Goal: Information Seeking & Learning: Learn about a topic

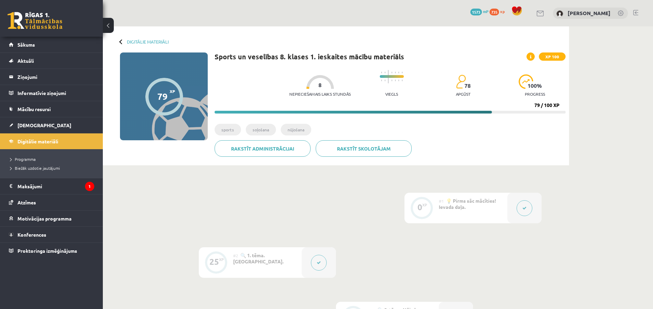
click at [71, 136] on link "Digitālie materiāli" at bounding box center [51, 141] width 85 height 16
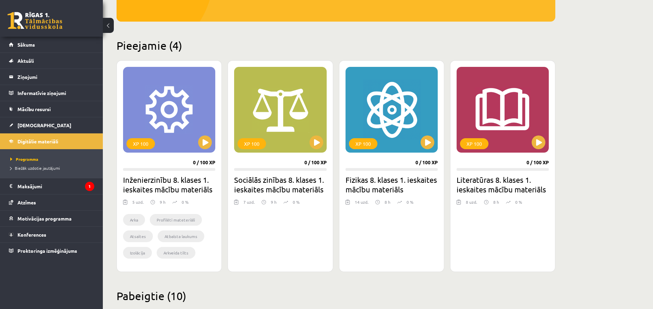
scroll to position [171, 0]
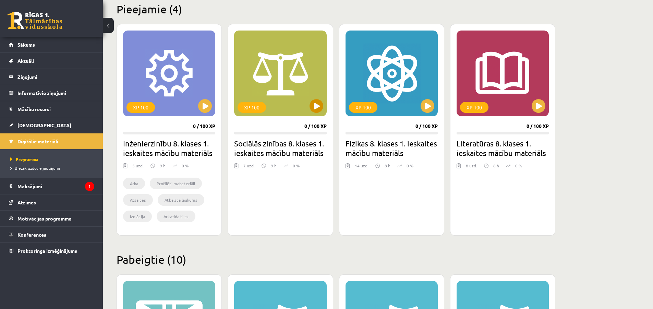
click at [316, 113] on div "XP 100" at bounding box center [280, 74] width 92 height 86
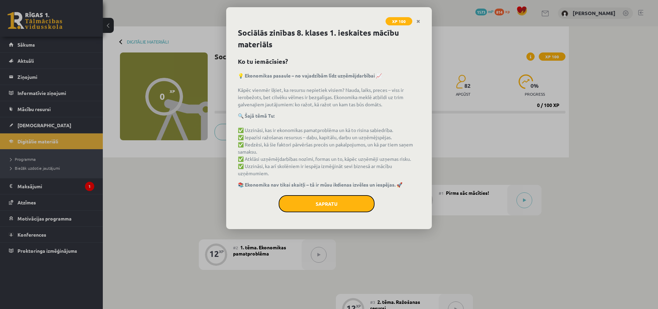
click at [317, 202] on button "Sapratu" at bounding box center [327, 203] width 96 height 17
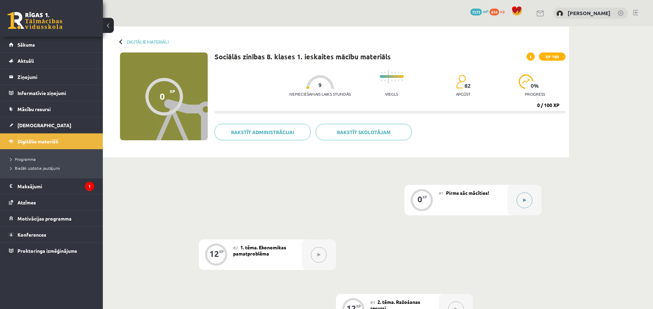
click at [521, 201] on button at bounding box center [525, 200] width 16 height 16
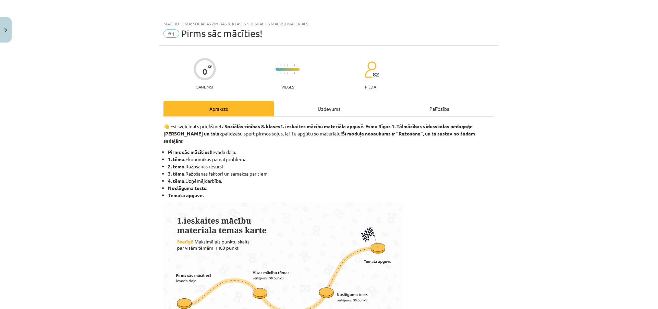
click at [345, 115] on div "Uzdevums" at bounding box center [329, 108] width 110 height 15
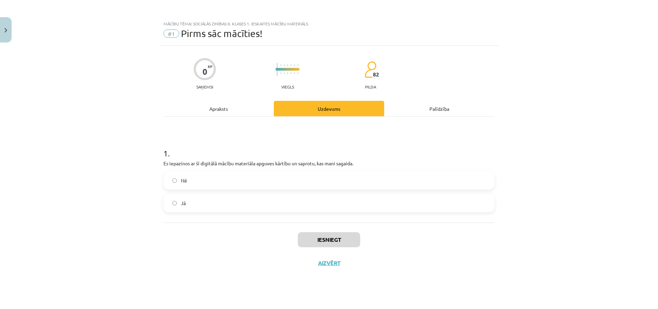
click at [223, 108] on div "Apraksts" at bounding box center [219, 108] width 110 height 15
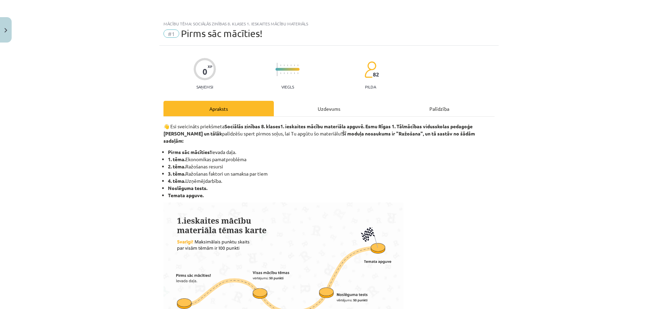
click at [325, 112] on div "Uzdevums" at bounding box center [329, 108] width 110 height 15
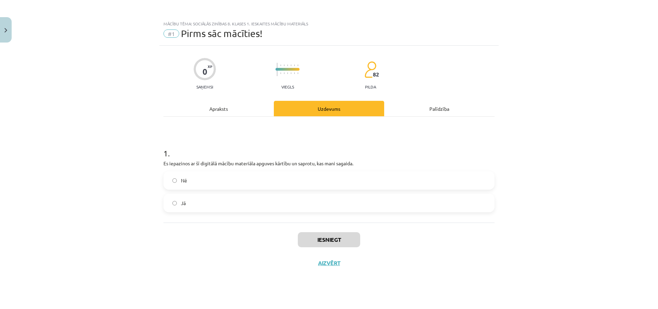
click at [277, 177] on label "Nē" at bounding box center [329, 180] width 330 height 17
drag, startPoint x: 282, startPoint y: 197, endPoint x: 284, endPoint y: 201, distance: 3.8
click at [282, 197] on label "Jā" at bounding box center [329, 202] width 330 height 17
drag, startPoint x: 290, startPoint y: 212, endPoint x: 297, endPoint y: 213, distance: 6.6
click at [290, 212] on div "Jā" at bounding box center [329, 203] width 331 height 19
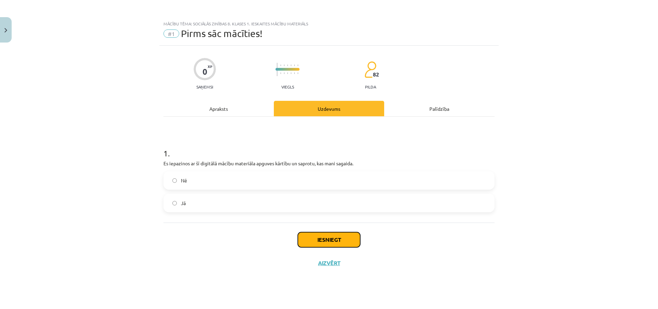
click at [329, 237] on button "Iesniegt" at bounding box center [329, 239] width 62 height 15
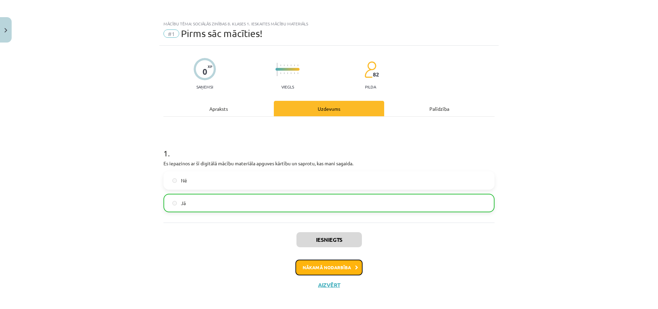
click at [305, 265] on button "Nākamā nodarbība" at bounding box center [329, 268] width 67 height 16
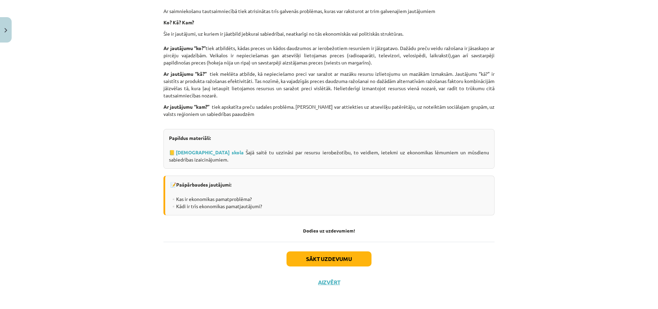
scroll to position [555, 0]
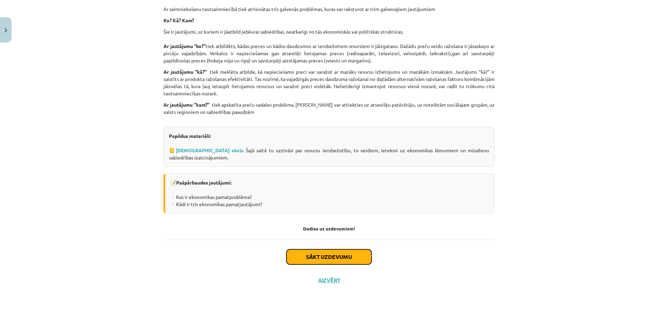
click at [306, 255] on button "Sākt uzdevumu" at bounding box center [329, 256] width 85 height 15
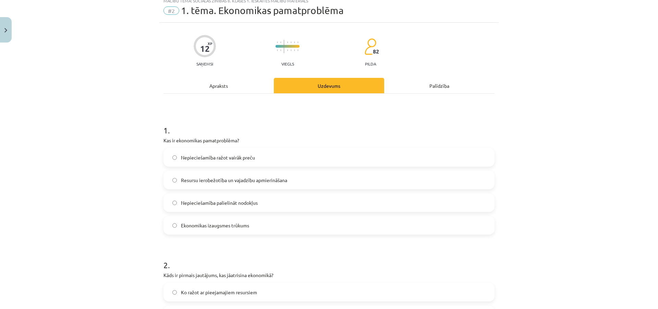
scroll to position [17, 0]
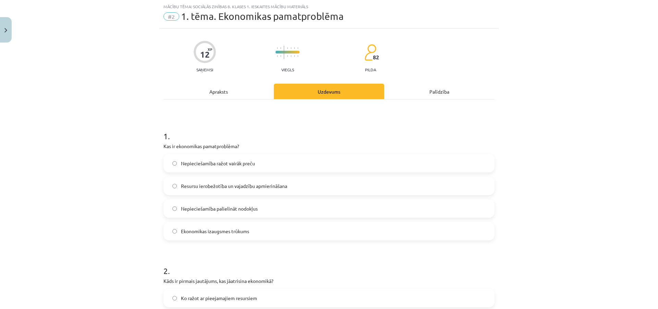
click at [212, 92] on div "Apraksts" at bounding box center [219, 91] width 110 height 15
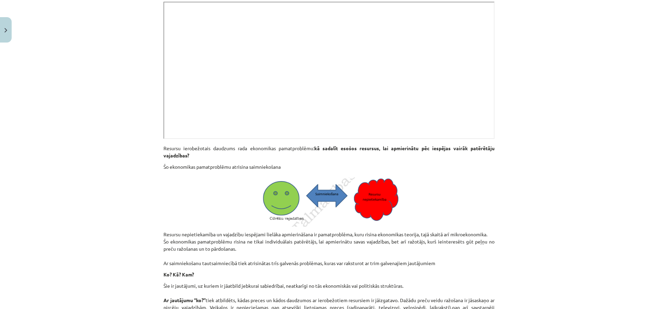
scroll to position [223, 0]
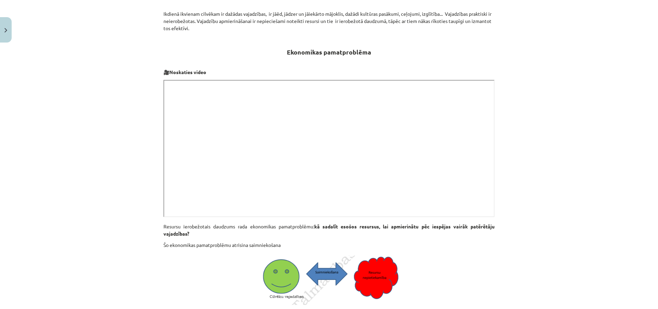
drag, startPoint x: 526, startPoint y: 226, endPoint x: 530, endPoint y: 228, distance: 4.9
click at [530, 228] on div "Mācību tēma: Sociālās zinības 8. klases 1. ieskaites mācību materiāls #2 1. tēm…" at bounding box center [329, 154] width 658 height 309
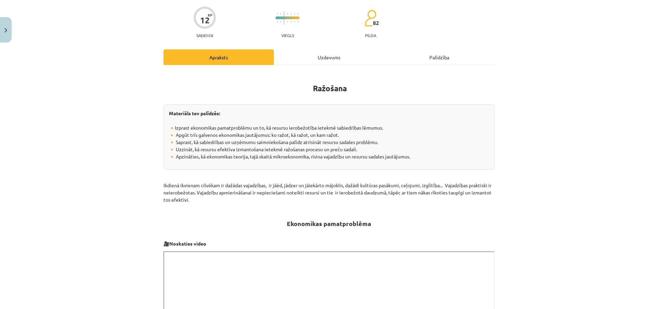
click at [330, 58] on div "Uzdevums" at bounding box center [329, 56] width 110 height 15
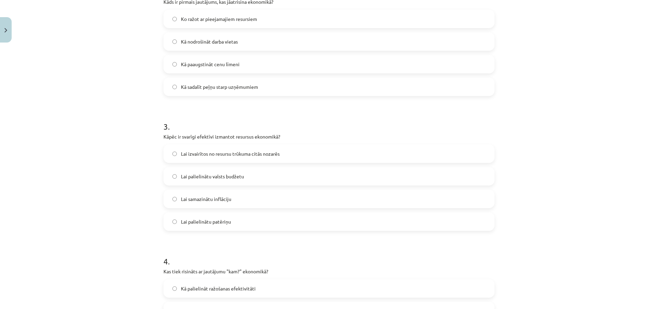
scroll to position [567, 0]
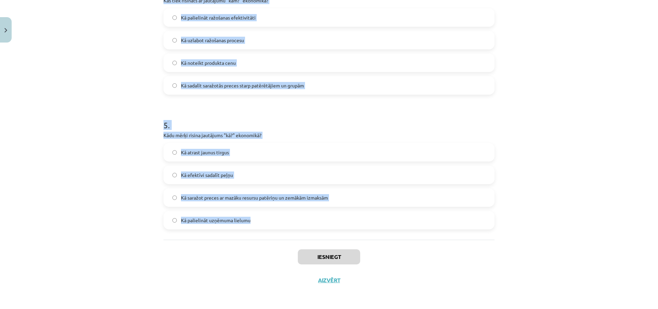
drag, startPoint x: 159, startPoint y: 136, endPoint x: 337, endPoint y: 222, distance: 197.8
click at [337, 222] on div "Mācību tēma: Sociālās zinības 8. klases 1. ieskaites mācību materiāls #2 1. tēm…" at bounding box center [329, 154] width 658 height 309
copy form "1 . Lor ip dolorsitam consecteturad? Elitseddoeiusm tempo incidi utlab Etdolor …"
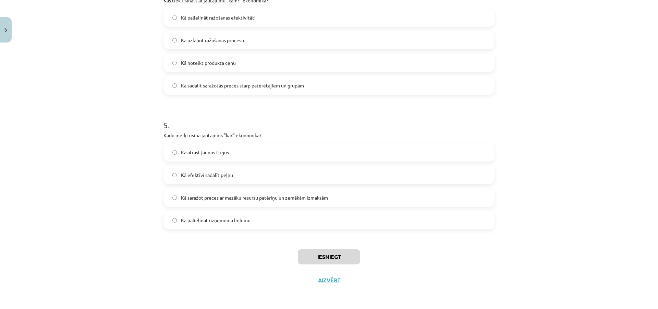
drag, startPoint x: 258, startPoint y: 287, endPoint x: 261, endPoint y: 309, distance: 22.0
click at [214, 249] on div "Iesniegt Aizvērt" at bounding box center [329, 264] width 331 height 48
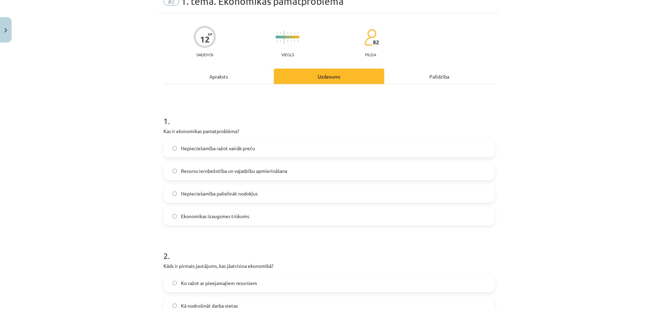
scroll to position [0, 0]
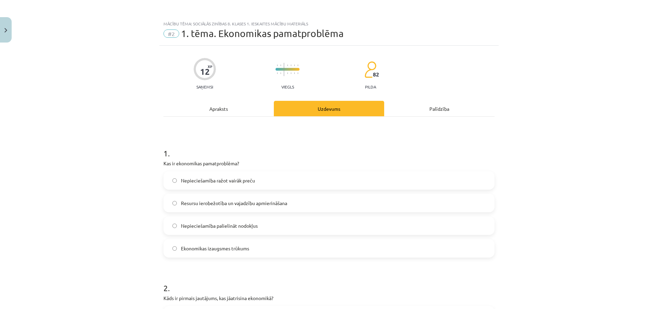
click at [214, 208] on label "Resursu ierobežotība un vajadzību apmierināšana" at bounding box center [329, 202] width 330 height 17
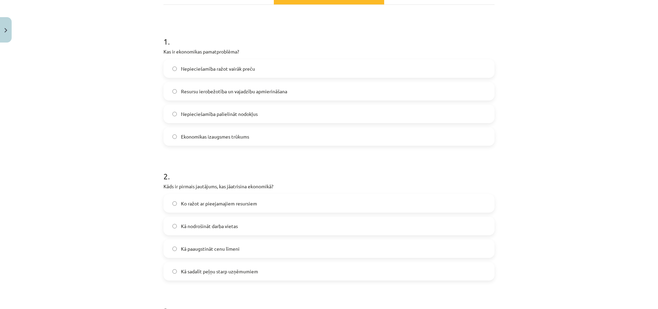
scroll to position [137, 0]
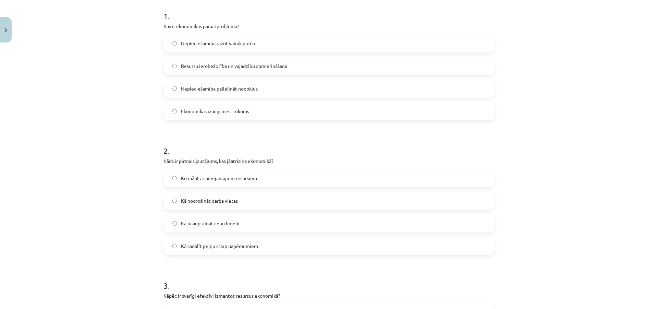
click at [233, 180] on span "Ko ražot ar pieejamajiem resursiem" at bounding box center [219, 178] width 76 height 7
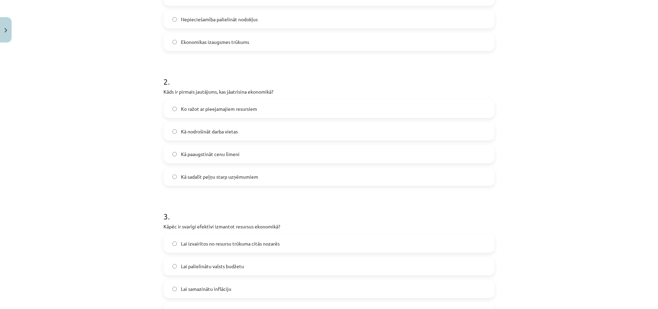
scroll to position [240, 0]
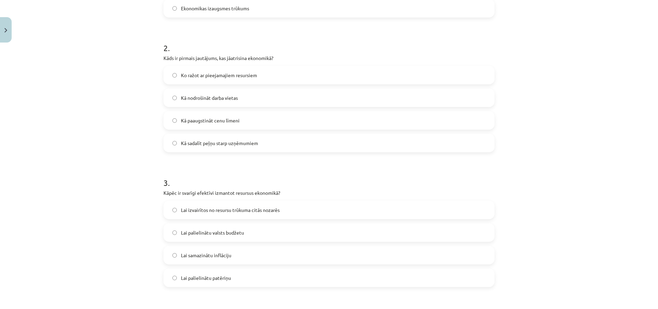
click at [238, 213] on span "Lai izvairītos no resursu trūkuma citās nozarēs" at bounding box center [230, 209] width 99 height 7
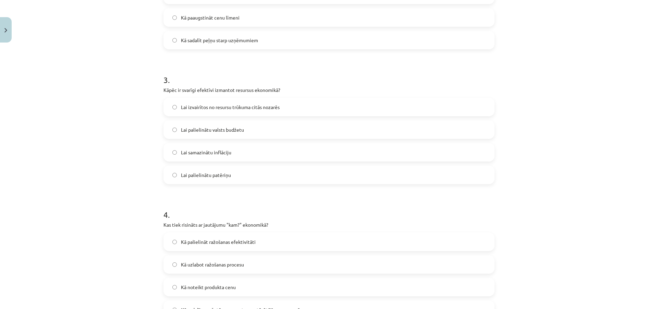
scroll to position [411, 0]
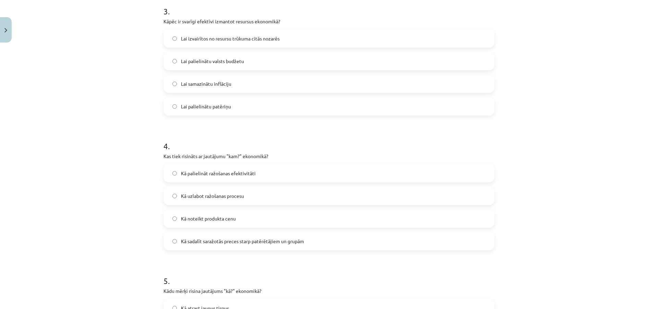
click at [268, 244] on span "Kā sadalīt saražotās preces starp patērētājiem un grupām" at bounding box center [242, 241] width 123 height 7
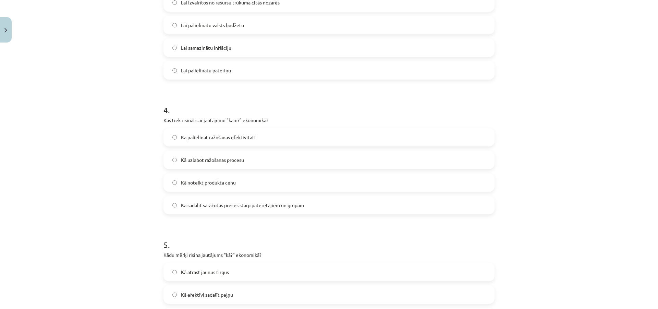
scroll to position [514, 0]
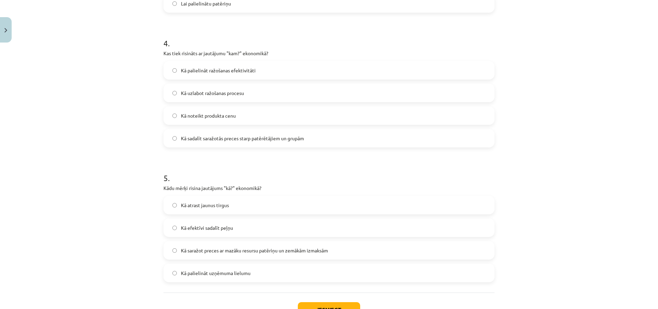
click at [258, 251] on span "Kā saražot preces ar mazāku resursu patēriņu un zemākām izmaksām" at bounding box center [254, 250] width 147 height 7
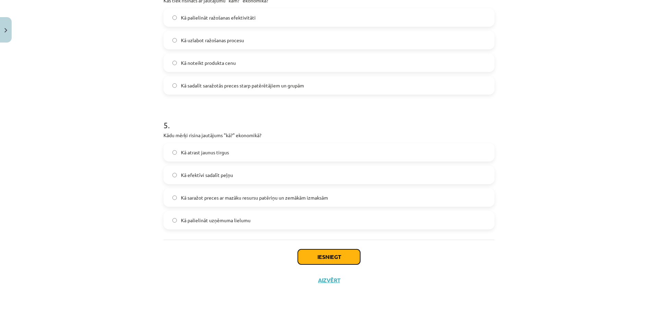
click at [303, 261] on button "Iesniegt" at bounding box center [329, 256] width 62 height 15
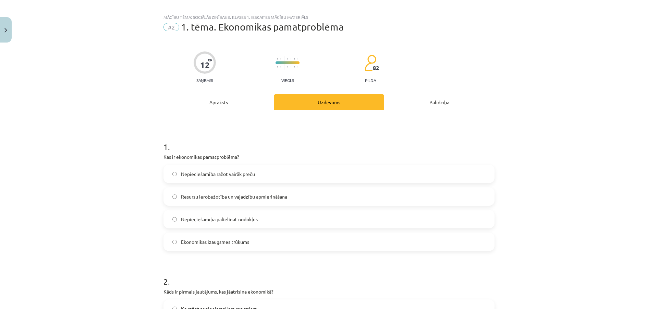
scroll to position [0, 0]
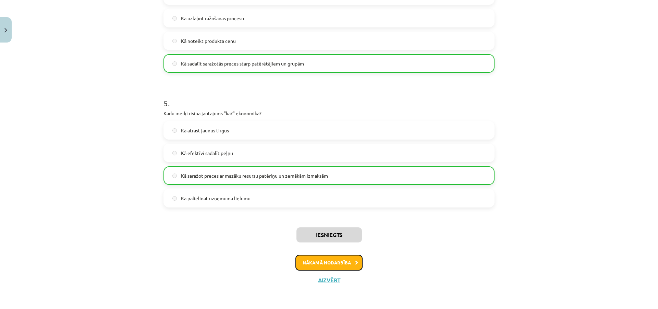
click at [309, 265] on button "Nākamā nodarbība" at bounding box center [329, 263] width 67 height 16
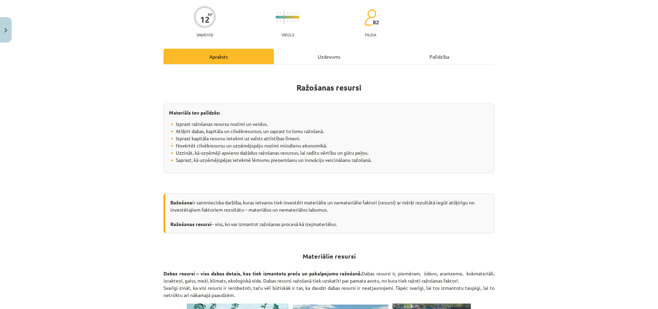
scroll to position [17, 0]
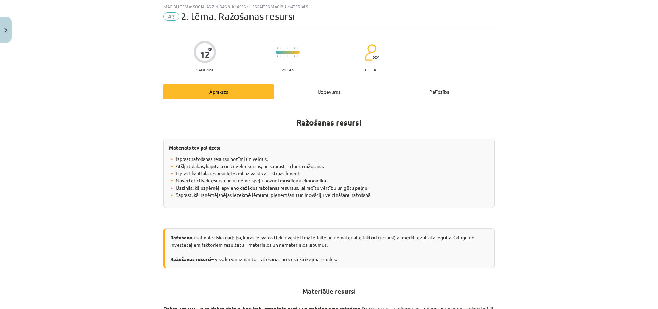
click at [319, 98] on div "Uzdevums" at bounding box center [329, 91] width 110 height 15
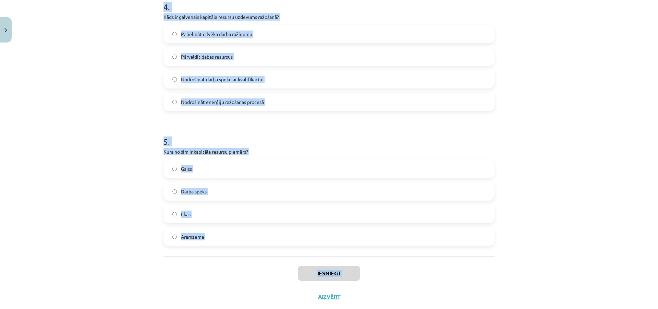
scroll to position [561, 0]
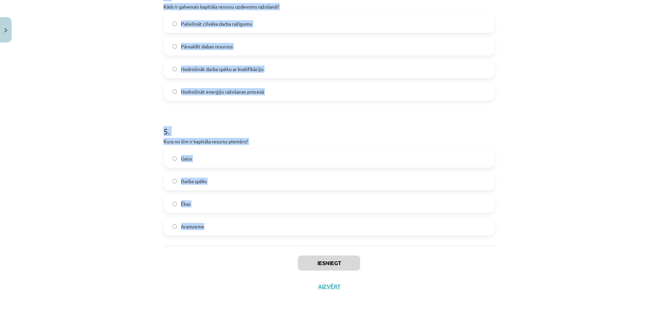
drag, startPoint x: 181, startPoint y: 151, endPoint x: 300, endPoint y: 225, distance: 140.6
click at [300, 225] on div "Mācību tēma: Sociālās zinības 8. klases 1. ieskaites mācību materiāls #3 2. tēm…" at bounding box center [329, 154] width 658 height 309
copy form "1 . Kas ir uzņēmējspējas? Fiziskā darba piepūle ražošanas procesā Spēja motivēt…"
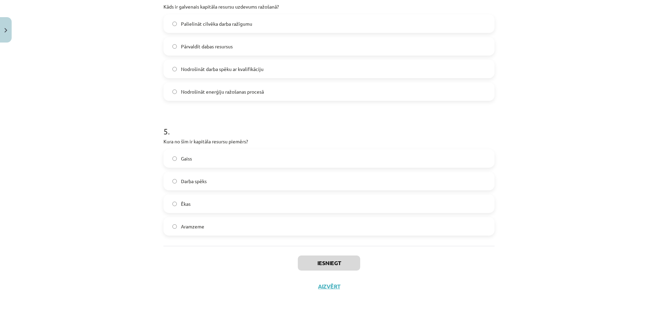
click at [212, 260] on div "Iesniegt Aizvērt" at bounding box center [329, 270] width 331 height 48
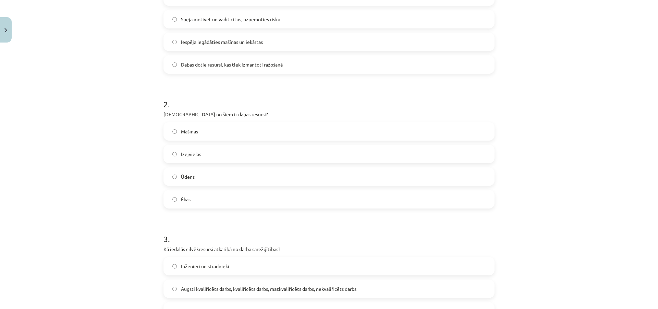
scroll to position [0, 0]
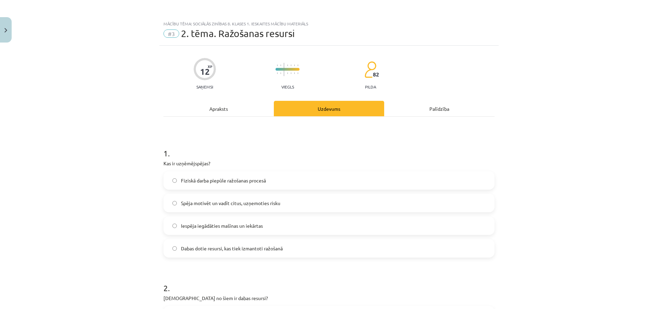
click at [242, 207] on label "Spēja motivēt un vadīt citus, uzņemoties risku" at bounding box center [329, 202] width 330 height 17
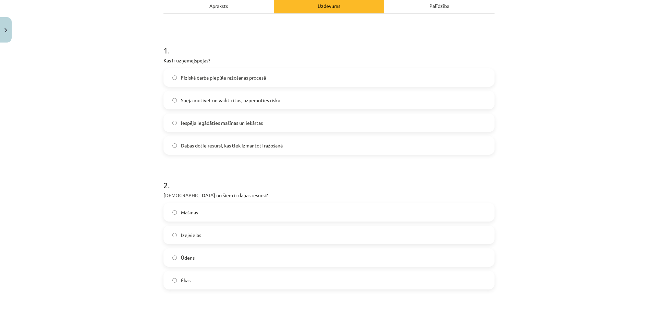
scroll to position [171, 0]
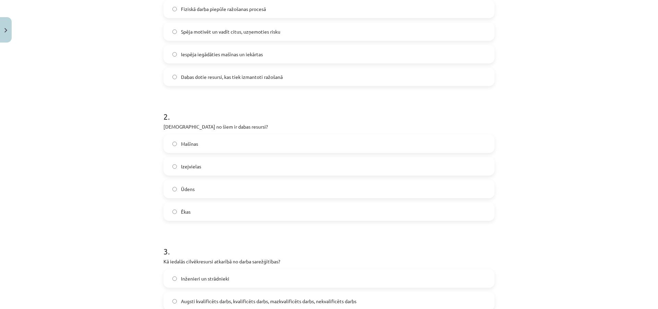
click at [216, 169] on label "Izejvielas" at bounding box center [329, 166] width 330 height 17
click at [214, 184] on label "Ūdens" at bounding box center [329, 188] width 330 height 17
click at [353, 261] on p "Kā iedalās cilvēkresursi atkarībā no darba sarežģītības?" at bounding box center [329, 261] width 331 height 7
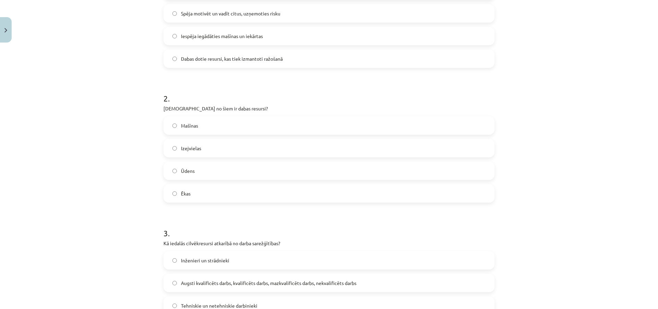
scroll to position [206, 0]
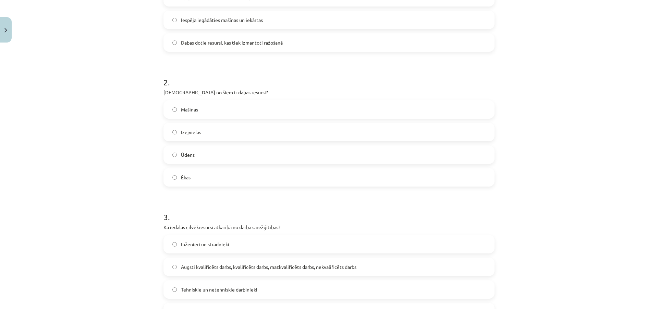
click at [227, 205] on h1 "3 ." at bounding box center [329, 210] width 331 height 21
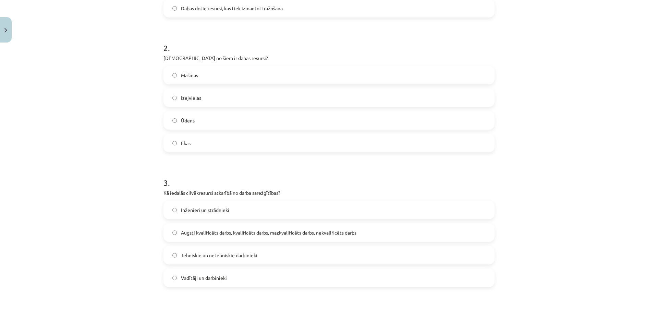
click at [237, 235] on span "Augsti kvalificēts darbs, kvalificēts darbs, mazkvalificēts darbs, nekvalificēt…" at bounding box center [269, 232] width 176 height 7
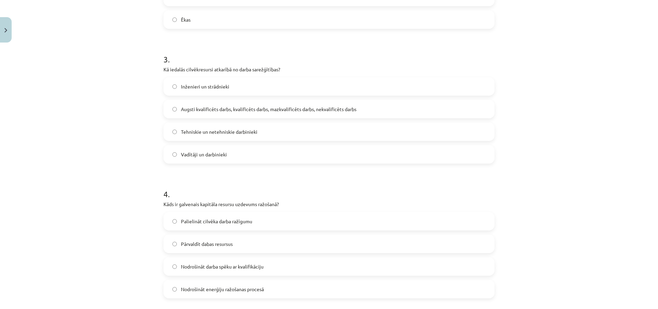
scroll to position [377, 0]
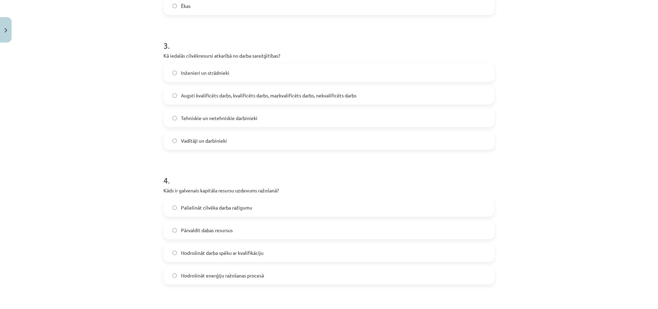
click at [222, 207] on span "Palielināt cilvēka darba ražīgumu" at bounding box center [216, 207] width 71 height 7
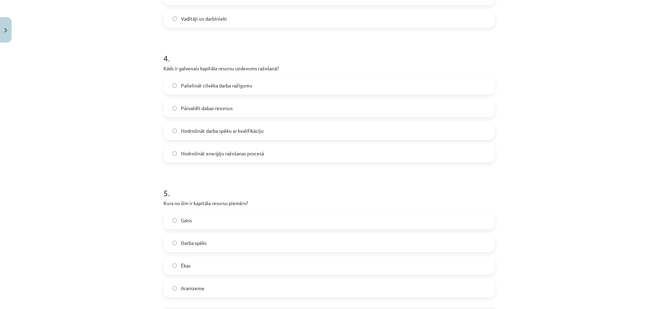
scroll to position [514, 0]
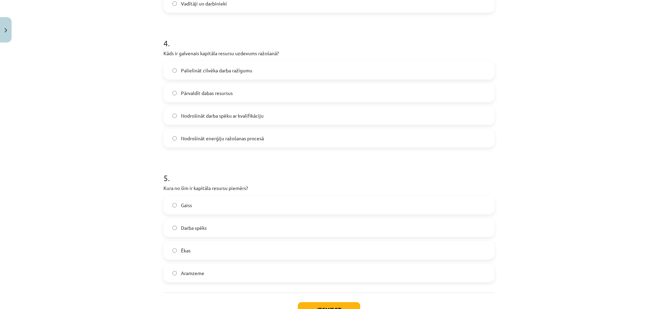
click at [170, 230] on label "Darba spēks" at bounding box center [329, 227] width 330 height 17
click at [193, 251] on label "Ēkas" at bounding box center [329, 250] width 330 height 17
click at [317, 305] on button "Iesniegt" at bounding box center [329, 309] width 62 height 15
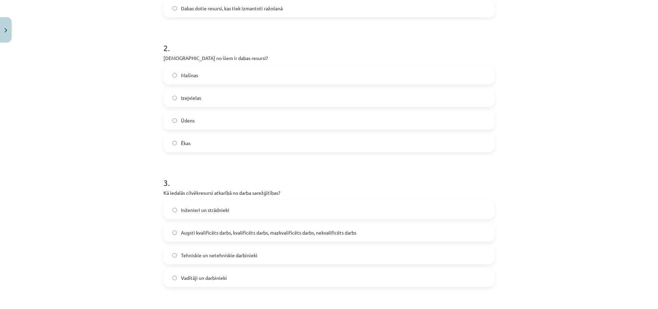
scroll to position [0, 0]
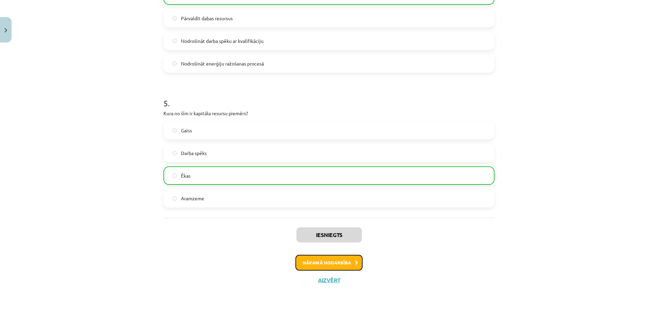
click at [305, 266] on button "Nākamā nodarbība" at bounding box center [329, 263] width 67 height 16
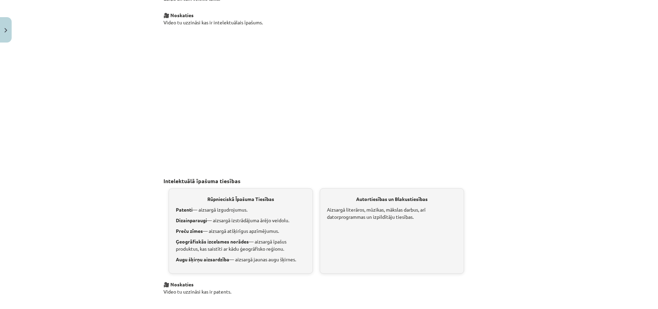
scroll to position [634, 0]
click at [402, 161] on h3 "Intelektuālā īpašuma tiesības" at bounding box center [329, 172] width 331 height 26
drag, startPoint x: 459, startPoint y: 129, endPoint x: 435, endPoint y: 110, distance: 31.0
click at [444, 116] on p at bounding box center [329, 92] width 331 height 125
click at [231, 169] on h3 "Intelektuālā īpašuma tiesības" at bounding box center [329, 172] width 331 height 26
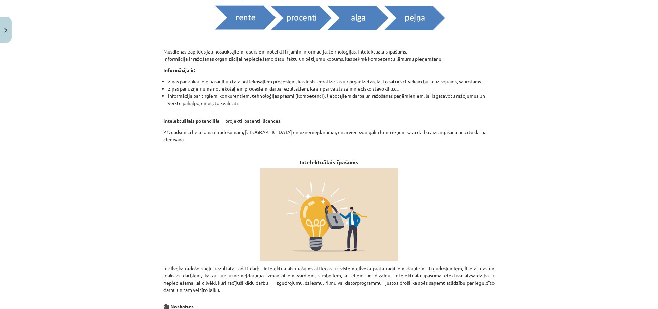
scroll to position [446, 0]
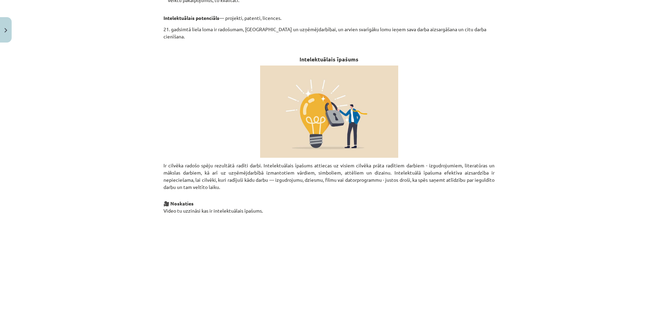
click at [184, 242] on p at bounding box center [329, 280] width 331 height 125
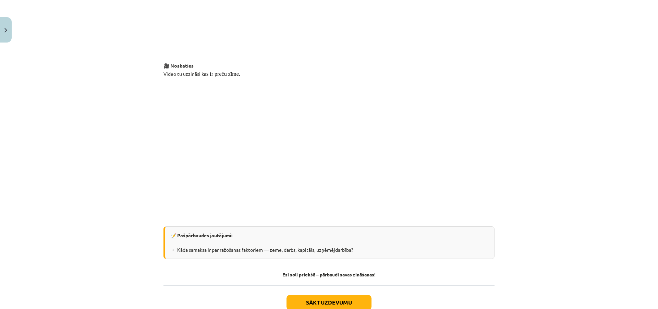
scroll to position [1203, 0]
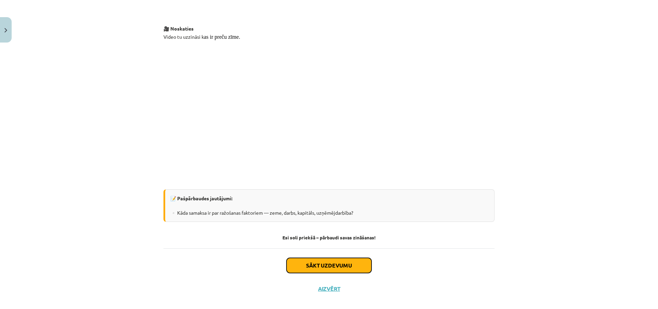
click at [330, 258] on button "Sākt uzdevumu" at bounding box center [329, 265] width 85 height 15
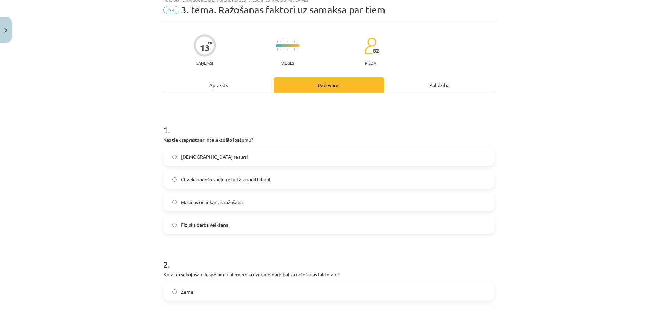
scroll to position [17, 0]
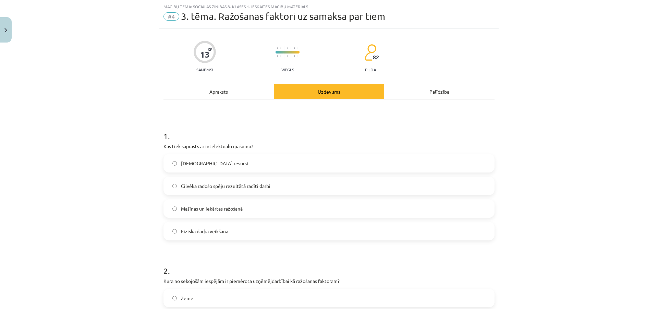
click at [316, 190] on label "Cilvēka radošo spēju rezultātā radīti darbi" at bounding box center [329, 185] width 330 height 17
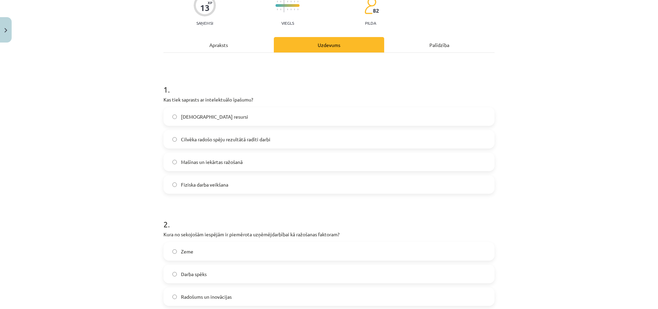
scroll to position [86, 0]
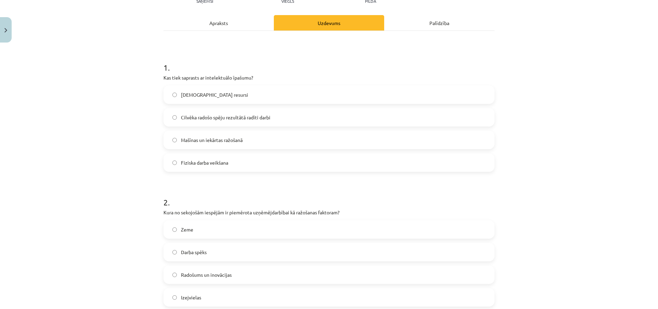
click at [201, 274] on span "Radošums un inovācijas" at bounding box center [206, 274] width 51 height 7
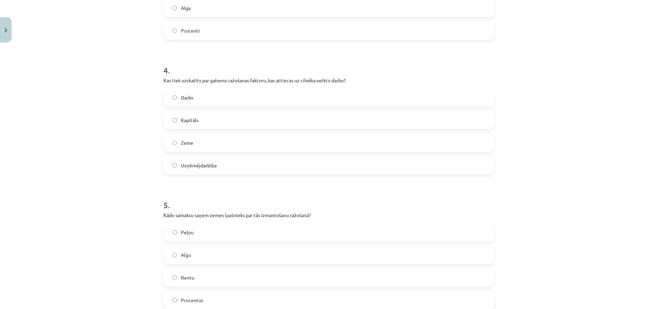
scroll to position [567, 0]
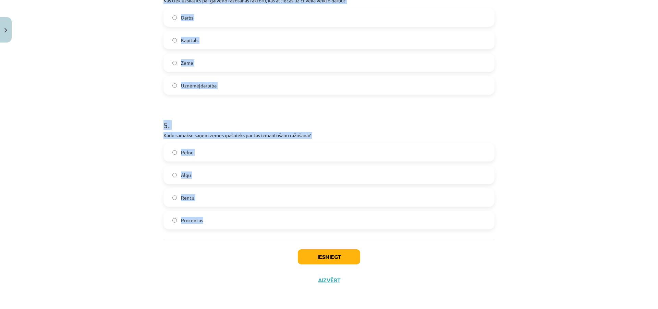
drag, startPoint x: 196, startPoint y: 63, endPoint x: 340, endPoint y: 216, distance: 209.3
click at [340, 216] on div "Mācību tēma: Sociālās zinības 8. klases 1. ieskaites mācību materiāls #4 3. tēm…" at bounding box center [329, 154] width 658 height 309
copy form "1 . Kas tiek saprasts ar intelektuālo īpašumu? Dabiskie resursi Cilvēka radošo …"
click at [468, 125] on h1 "5 ." at bounding box center [329, 118] width 331 height 21
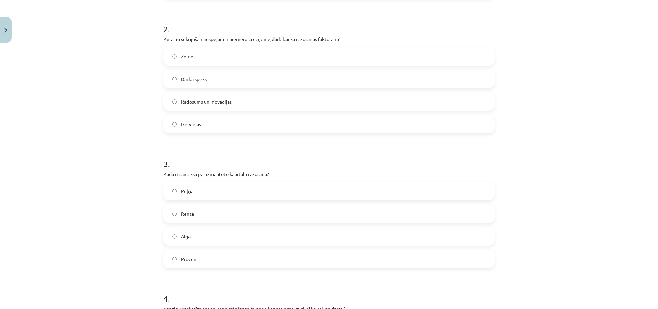
scroll to position [258, 0]
click at [273, 266] on label "Procenti" at bounding box center [329, 259] width 330 height 17
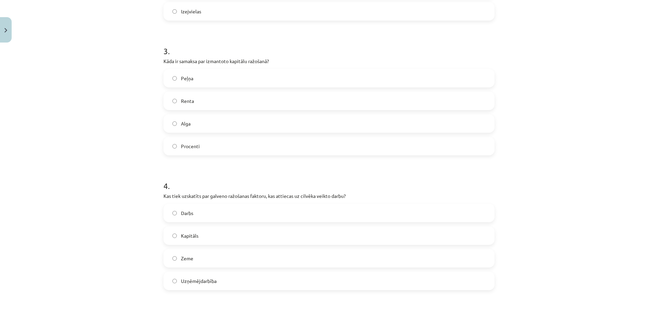
scroll to position [396, 0]
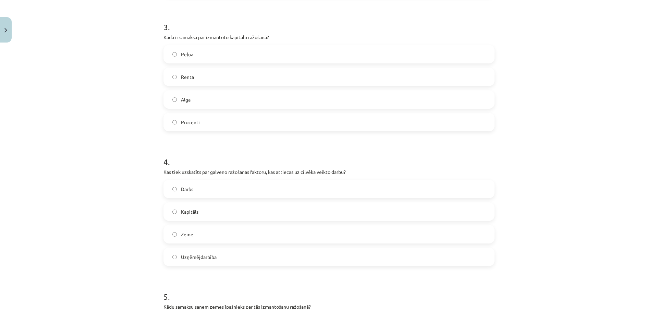
click at [240, 255] on label "Uzņēmējdarbība" at bounding box center [329, 256] width 330 height 17
click at [456, 194] on label "Darbs" at bounding box center [329, 188] width 330 height 17
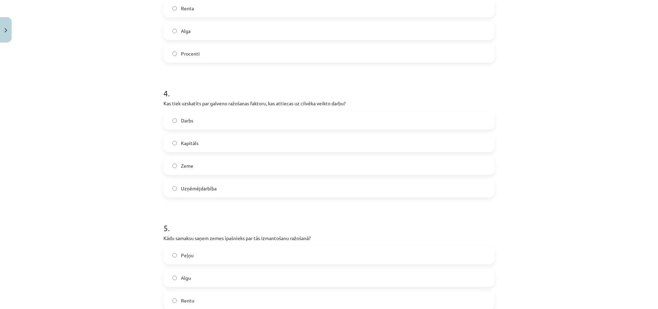
scroll to position [567, 0]
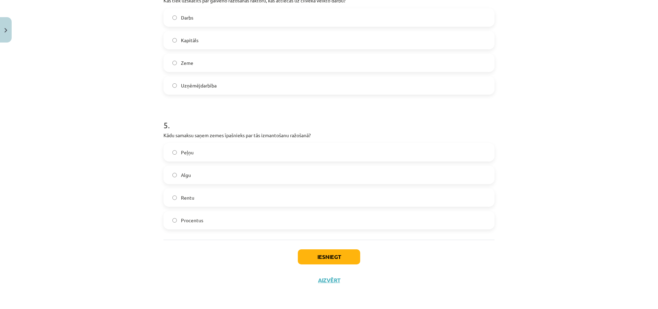
click at [234, 204] on label "Rentu" at bounding box center [329, 197] width 330 height 17
click at [298, 260] on button "Iesniegt" at bounding box center [329, 256] width 62 height 15
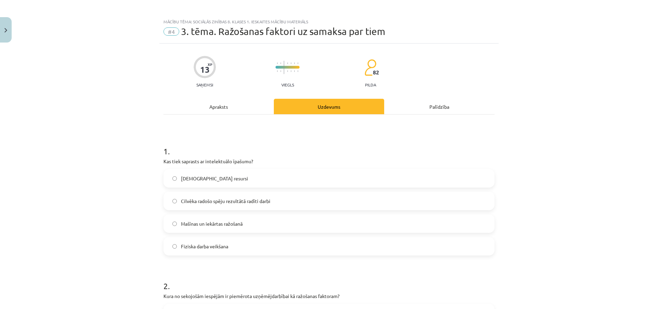
scroll to position [0, 0]
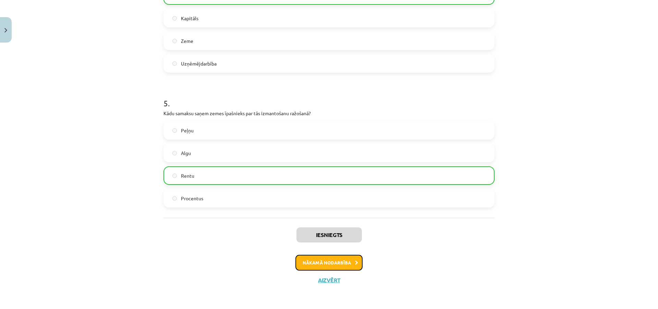
click at [300, 259] on button "Nākamā nodarbība" at bounding box center [329, 263] width 67 height 16
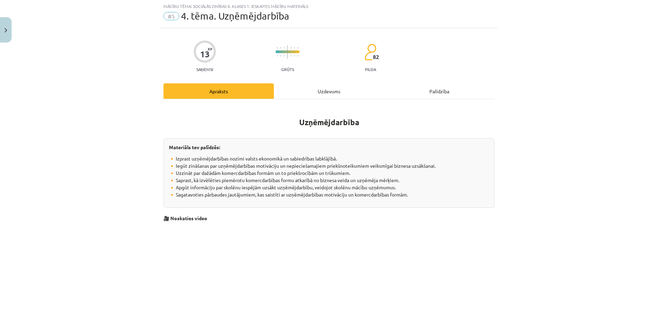
scroll to position [17, 0]
click at [306, 97] on div "Uzdevums" at bounding box center [329, 91] width 110 height 15
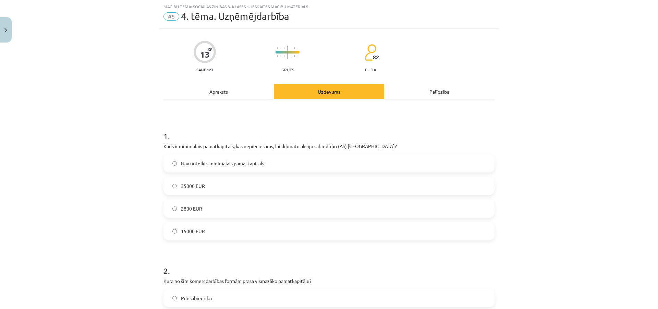
click at [238, 165] on span "Nav noteikts minimālais pamatkapitāls" at bounding box center [222, 163] width 83 height 7
click at [234, 258] on h1 "2 ." at bounding box center [329, 264] width 331 height 21
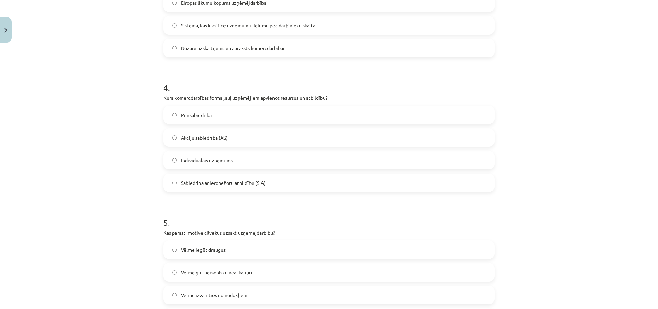
scroll to position [567, 0]
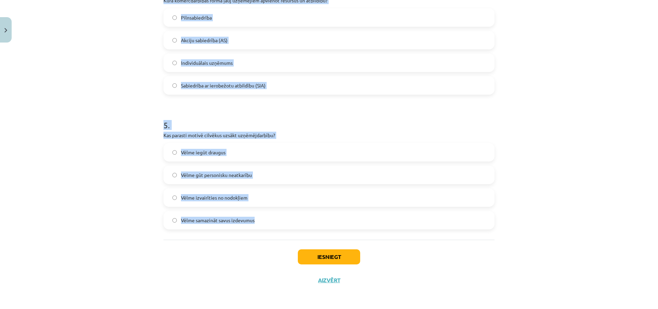
drag, startPoint x: 147, startPoint y: 136, endPoint x: 328, endPoint y: 222, distance: 200.3
click at [328, 222] on div "Mācību tēma: Sociālās zinības 8. klases 1. ieskaites mācību materiāls #5 4. tēm…" at bounding box center [329, 154] width 658 height 309
copy form "1 . Kāds ir minimālais pamatkapitāls, kas nepieciešams, lai dibinātu akciju sab…"
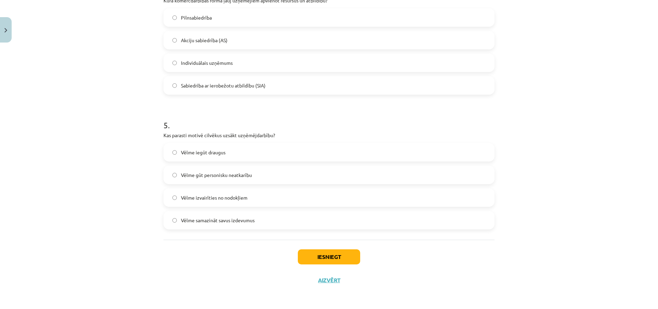
click at [268, 279] on div "Iesniegt Aizvērt" at bounding box center [329, 264] width 331 height 48
click at [203, 255] on div "Iesniegt Aizvērt" at bounding box center [329, 264] width 331 height 48
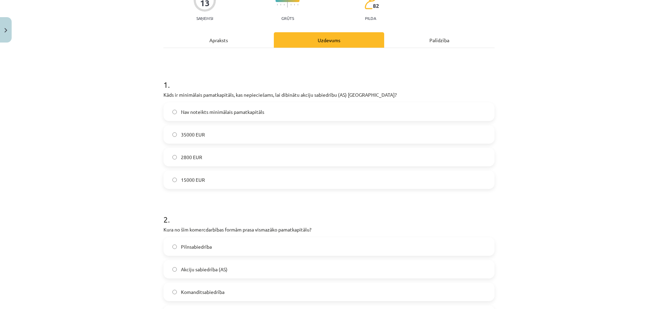
scroll to position [103, 0]
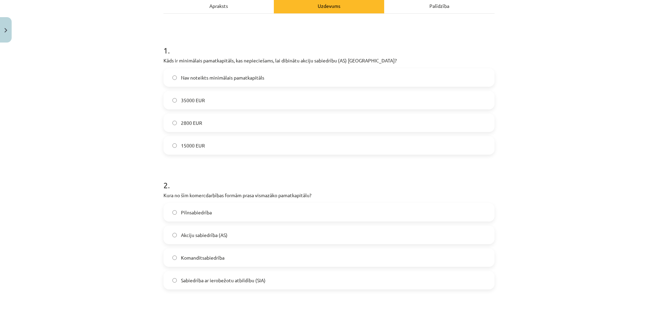
click at [251, 152] on label "15000 EUR" at bounding box center [329, 145] width 330 height 17
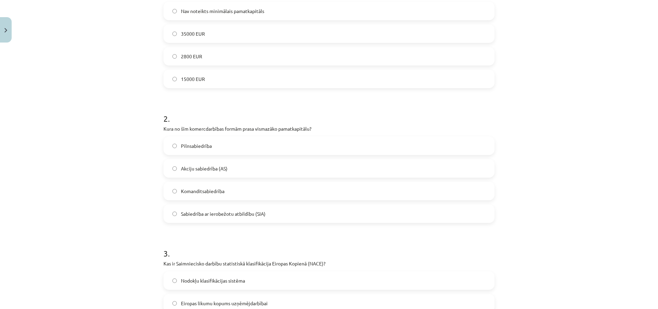
scroll to position [171, 0]
click at [239, 217] on label "Sabiedrība ar ierobežotu atbildību (SIA)" at bounding box center [329, 211] width 330 height 17
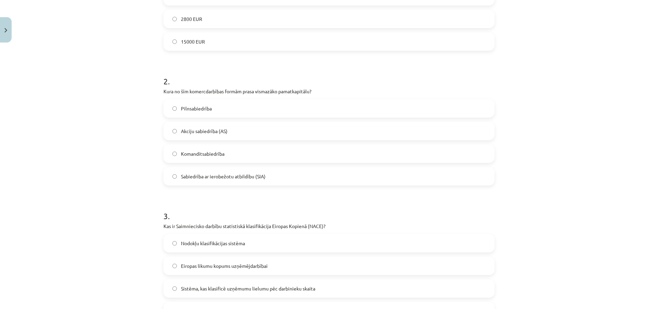
scroll to position [240, 0]
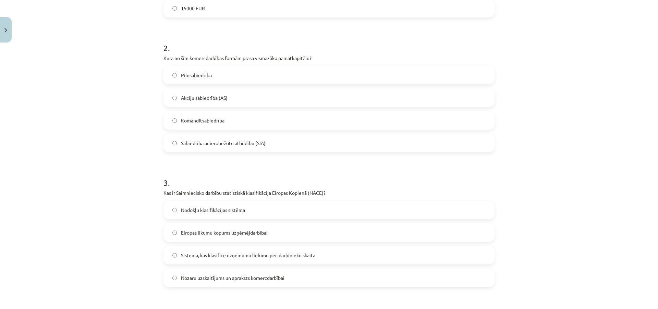
click at [323, 257] on label "Sistēma, kas klasificē uzņēmumu lielumu pēc darbinieku skaita" at bounding box center [329, 254] width 330 height 17
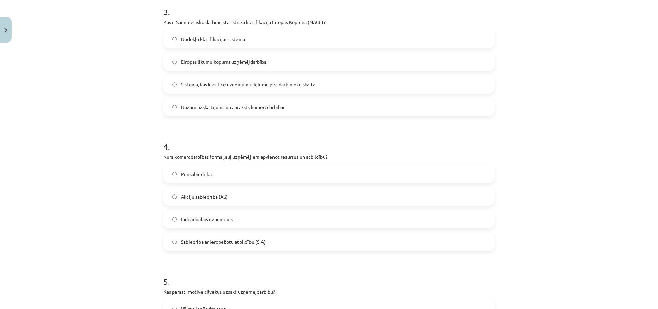
scroll to position [411, 0]
click at [237, 197] on label "Akciju sabiedrība (AS)" at bounding box center [329, 195] width 330 height 17
click at [503, 212] on div "Mācību tēma: Sociālās zinības 8. klases 1. ieskaites mācību materiāls #5 4. tēm…" at bounding box center [329, 154] width 658 height 309
click at [255, 177] on label "Pilnsabiedrība" at bounding box center [329, 173] width 330 height 17
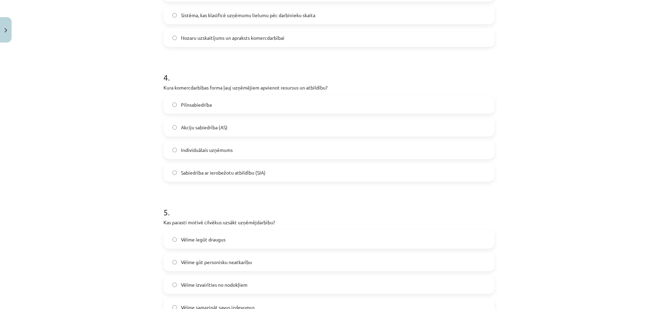
scroll to position [514, 0]
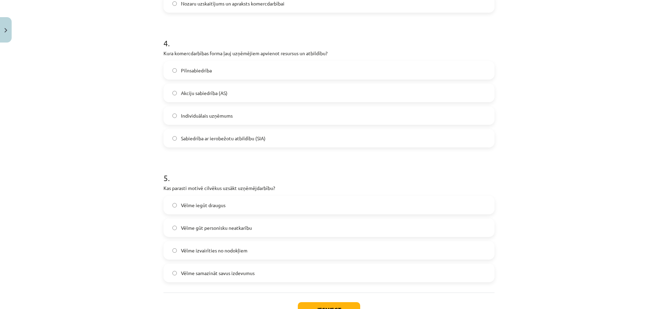
click at [272, 232] on label "Vēlme gūt personisku neatkarību" at bounding box center [329, 227] width 330 height 17
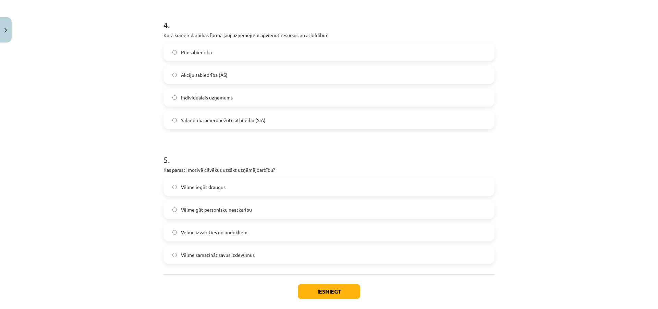
scroll to position [549, 0]
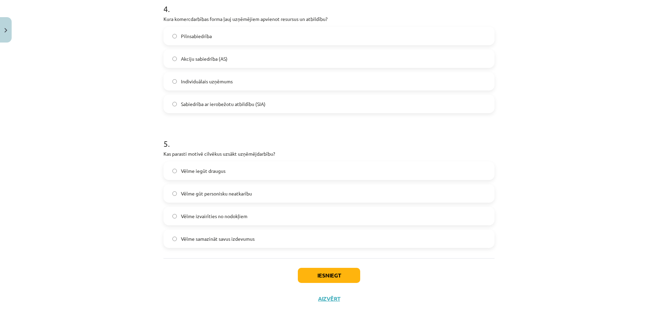
click at [224, 266] on div "Iesniegt Aizvērt" at bounding box center [329, 282] width 331 height 48
click at [287, 277] on div "Iesniegt Aizvērt" at bounding box center [329, 282] width 331 height 48
click at [306, 283] on div "Iesniegt Aizvērt" at bounding box center [329, 282] width 331 height 48
click at [337, 271] on button "Iesniegt" at bounding box center [329, 275] width 62 height 15
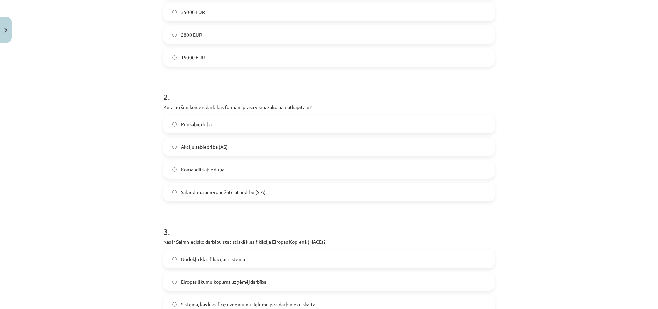
scroll to position [69, 0]
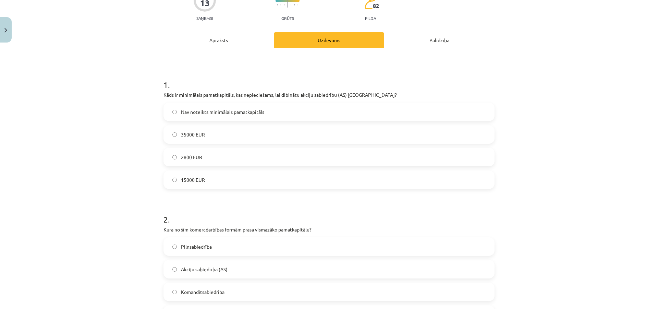
drag, startPoint x: 208, startPoint y: 135, endPoint x: 219, endPoint y: 143, distance: 14.3
click at [210, 132] on label "35000 EUR" at bounding box center [329, 134] width 330 height 17
drag, startPoint x: 219, startPoint y: 143, endPoint x: 222, endPoint y: 149, distance: 6.9
click at [222, 149] on div "Nav noteikts minimālais pamatkapitāls 35000 EUR 2800 EUR 15000 EUR" at bounding box center [329, 146] width 331 height 86
click at [215, 126] on label "35000 EUR" at bounding box center [329, 134] width 330 height 17
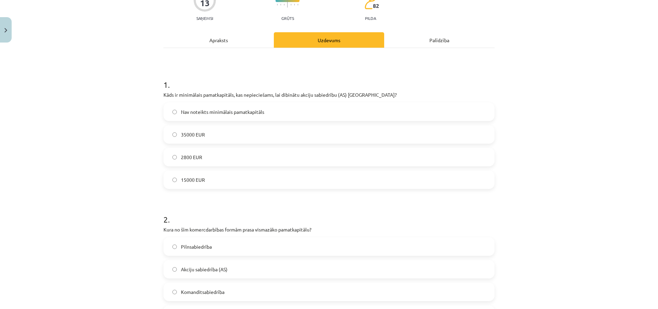
click at [221, 118] on label "Nav noteikts minimālais pamatkapitāls" at bounding box center [329, 111] width 330 height 17
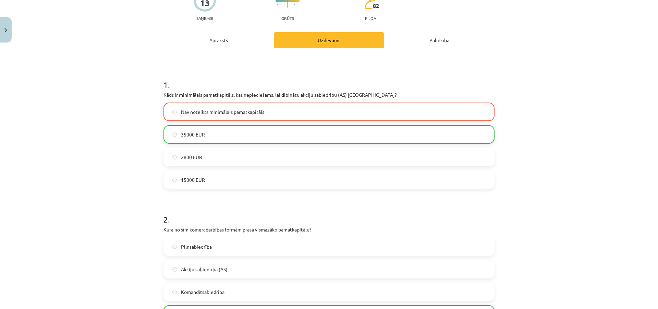
click at [221, 136] on label "35000 EUR" at bounding box center [329, 134] width 330 height 17
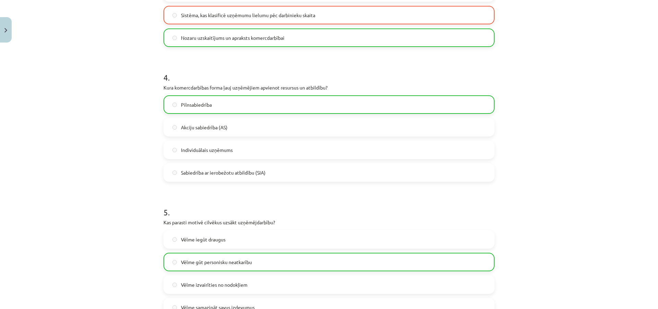
scroll to position [589, 0]
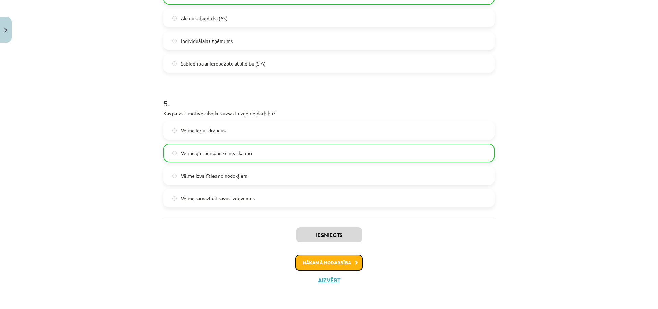
click at [306, 255] on button "Nākamā nodarbība" at bounding box center [329, 263] width 67 height 16
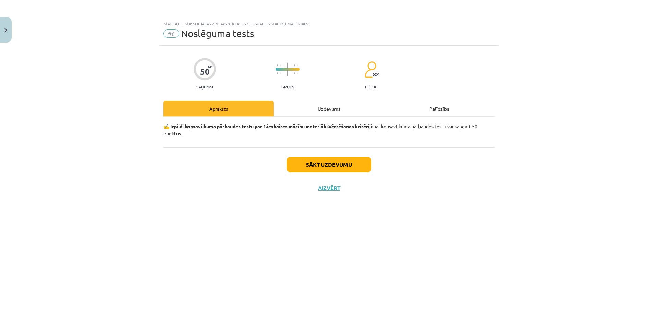
scroll to position [0, 0]
click at [309, 174] on div "Sākt uzdevumu Aizvērt" at bounding box center [329, 171] width 331 height 48
click at [315, 166] on button "Sākt uzdevumu" at bounding box center [329, 164] width 85 height 15
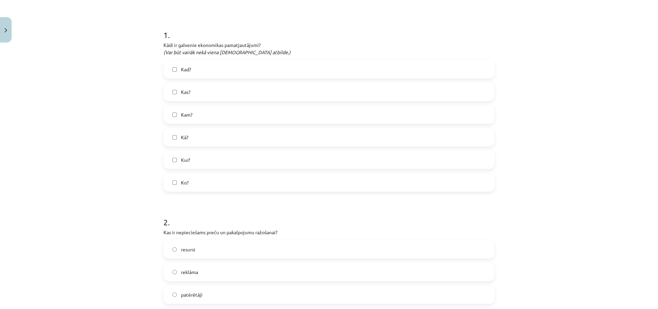
scroll to position [103, 0]
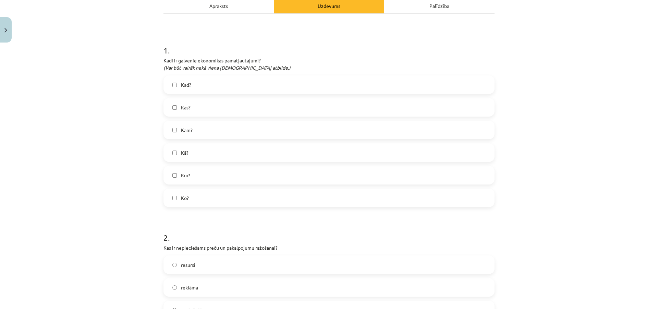
click at [205, 91] on label "Kad?" at bounding box center [329, 84] width 330 height 17
click at [201, 132] on label "Kam?" at bounding box center [329, 129] width 330 height 17
click at [199, 150] on label "Kā?" at bounding box center [329, 152] width 330 height 17
click at [193, 174] on label "Kur?" at bounding box center [329, 175] width 330 height 17
drag, startPoint x: 198, startPoint y: 152, endPoint x: 200, endPoint y: 134, distance: 18.3
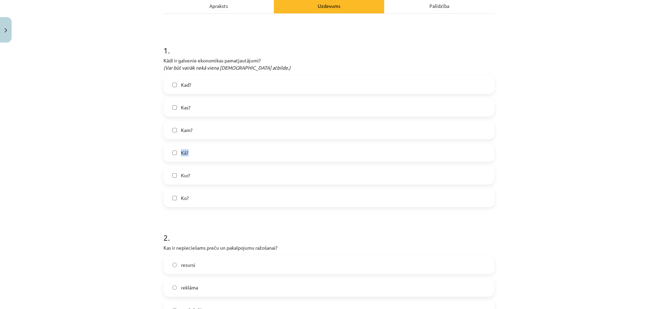
click at [200, 134] on div "Kad? Kas? Kam? Kā? Kur? Ko?" at bounding box center [329, 141] width 331 height 132
click at [200, 134] on label "Kam?" at bounding box center [329, 129] width 330 height 17
drag, startPoint x: 165, startPoint y: 50, endPoint x: 152, endPoint y: 29, distance: 24.6
click at [152, 26] on div "Mācību tēma: Sociālās zinības 8. klases 1. ieskaites mācību materiāls #6 Noslēg…" at bounding box center [329, 154] width 658 height 309
click at [164, 80] on label "Kad?" at bounding box center [329, 84] width 330 height 17
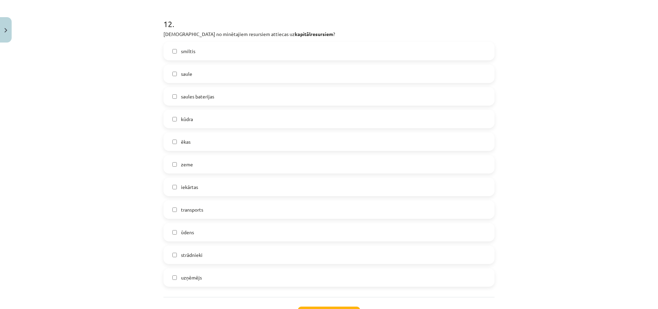
scroll to position [2041, 0]
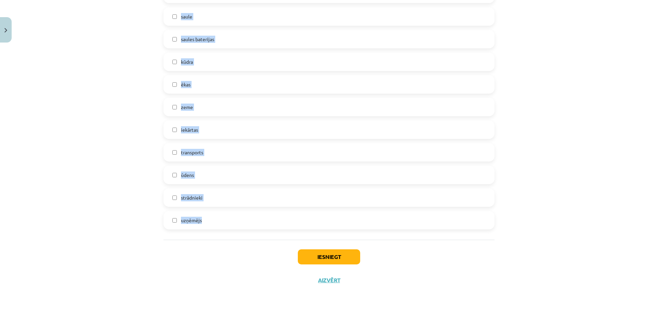
drag, startPoint x: 158, startPoint y: 52, endPoint x: 358, endPoint y: 220, distance: 260.9
copy form "4 . Lore ip dolorsit ametconsec adipiscingelit? (Sed doe tempor inci utlab etdo…"
click at [205, 256] on div "Iesniegt Aizvērt" at bounding box center [329, 264] width 331 height 48
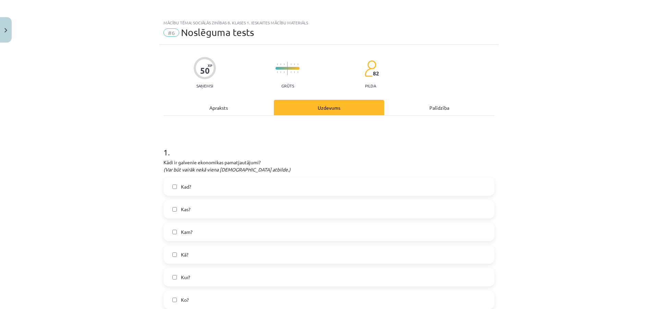
scroll to position [0, 0]
click at [234, 206] on label "Kas?" at bounding box center [329, 210] width 330 height 17
click at [231, 188] on label "Kad?" at bounding box center [329, 187] width 330 height 17
click at [208, 217] on label "Kas?" at bounding box center [329, 210] width 330 height 17
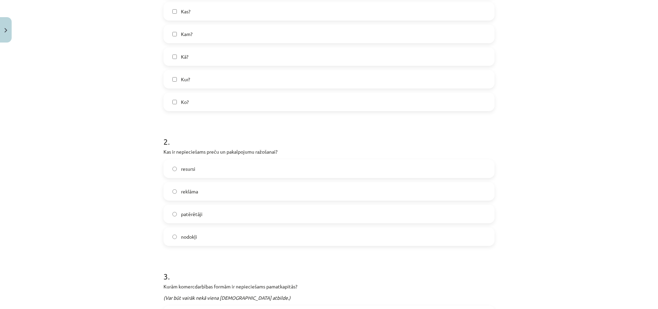
scroll to position [206, 0]
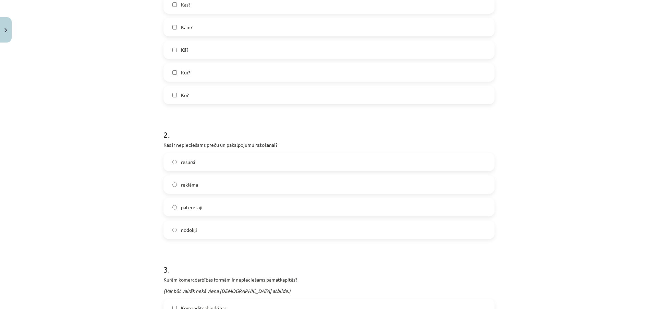
click at [236, 161] on label "resursi" at bounding box center [329, 161] width 330 height 17
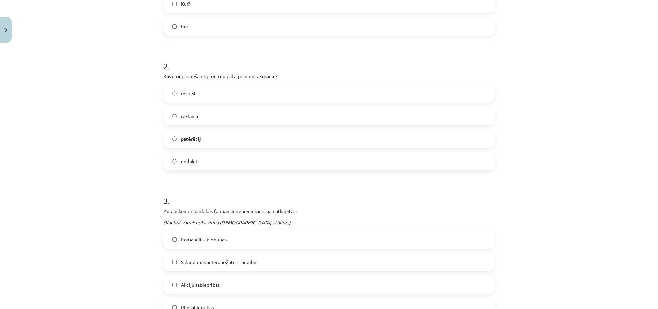
scroll to position [309, 0]
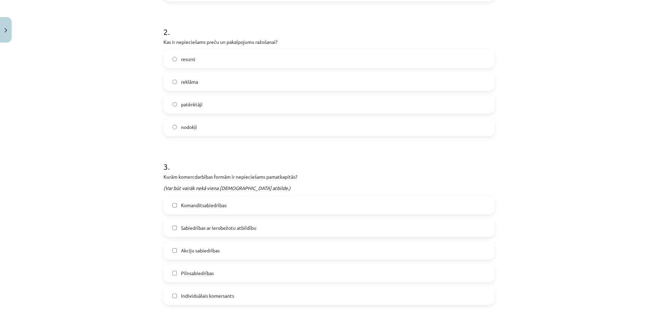
click at [222, 277] on label "Pilnsabiedrības" at bounding box center [329, 272] width 330 height 17
drag, startPoint x: 224, startPoint y: 273, endPoint x: 227, endPoint y: 258, distance: 15.7
click at [224, 274] on label "Pilnsabiedrības" at bounding box center [329, 272] width 330 height 17
click at [231, 229] on span "Sabiedrības ar Ierobežotu atbildību" at bounding box center [218, 227] width 75 height 7
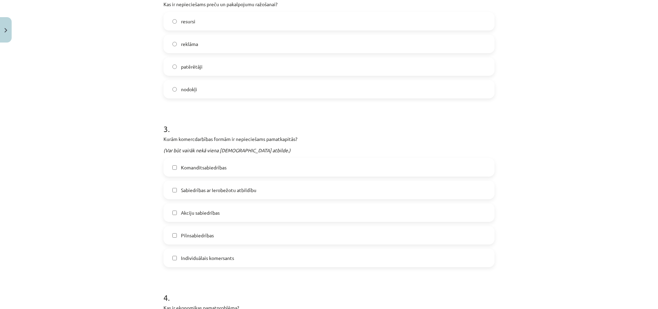
scroll to position [377, 0]
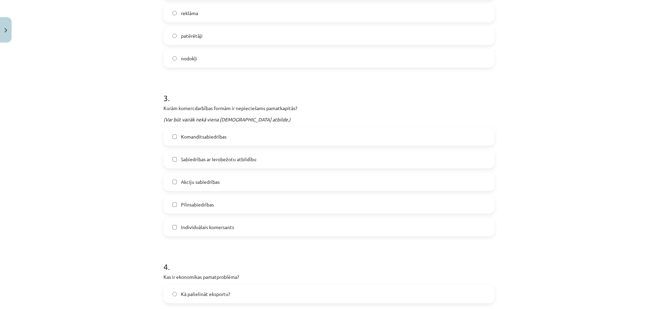
click at [223, 221] on label "Individuālais komersants" at bounding box center [329, 226] width 330 height 17
click at [205, 183] on span "Akciju sabiedrības" at bounding box center [200, 181] width 39 height 7
click at [182, 188] on label "Akciju sabiedrības" at bounding box center [329, 181] width 330 height 17
click at [245, 262] on h1 "4 ." at bounding box center [329, 260] width 331 height 21
click at [241, 234] on label "Individuālais komersants" at bounding box center [329, 226] width 330 height 17
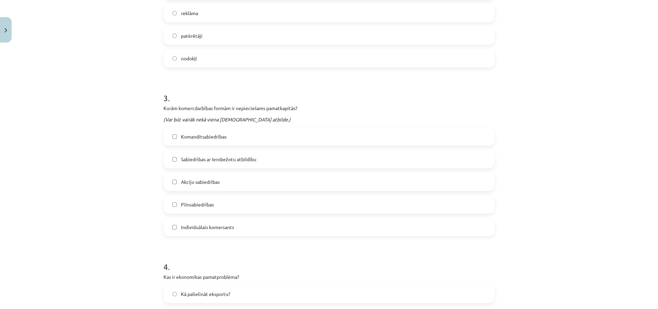
click at [237, 140] on label "Komanditsabiedrības" at bounding box center [329, 136] width 330 height 17
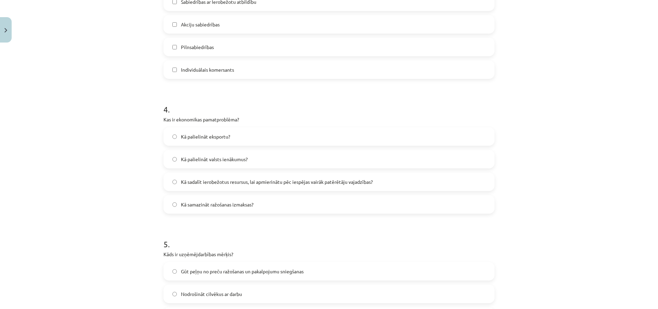
scroll to position [549, 0]
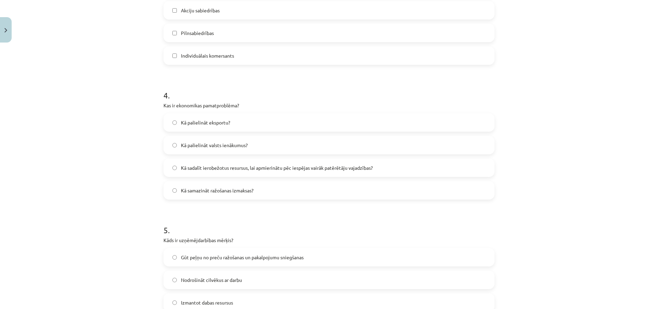
click at [257, 163] on label "Kā sadalīt ierobežotus resursus, lai apmierinātu pēc iespējas vairāk patērētāju…" at bounding box center [329, 167] width 330 height 17
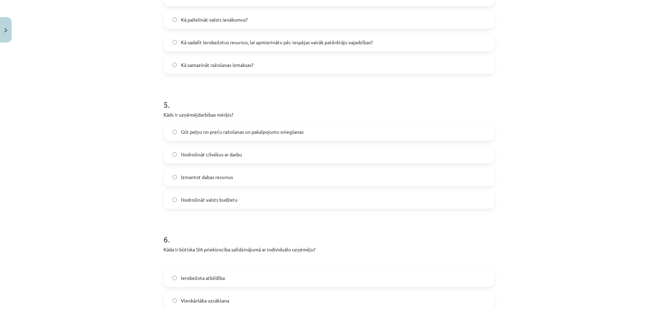
scroll to position [686, 0]
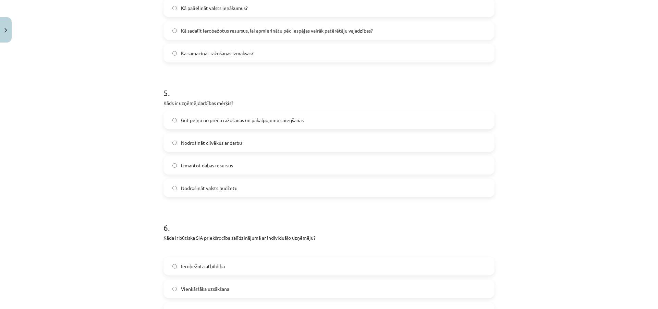
click at [373, 122] on label "Gūt peļņu no preču ražošanas un pakalpojumu sniegšanas" at bounding box center [329, 119] width 330 height 17
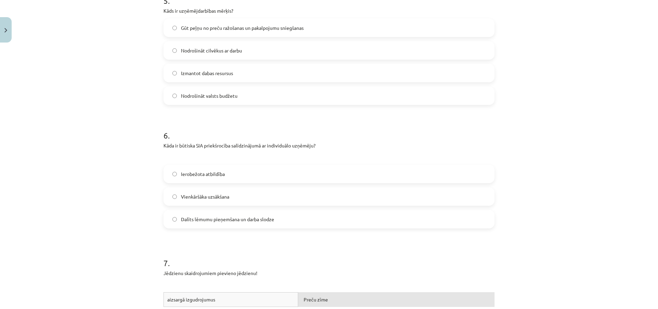
scroll to position [789, 0]
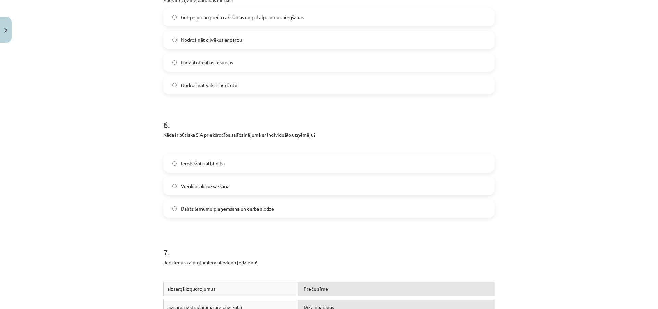
click at [273, 214] on label "Dalīts lēmumu pieņemšana un darba slodze" at bounding box center [329, 208] width 330 height 17
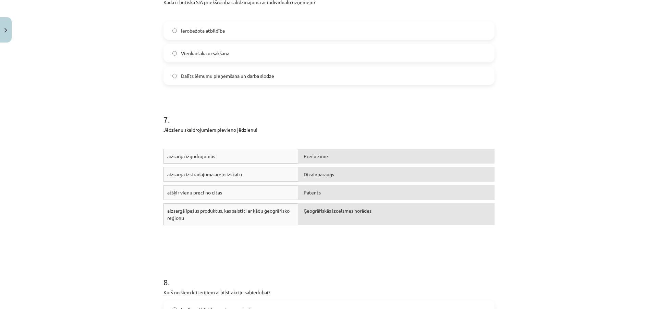
scroll to position [926, 0]
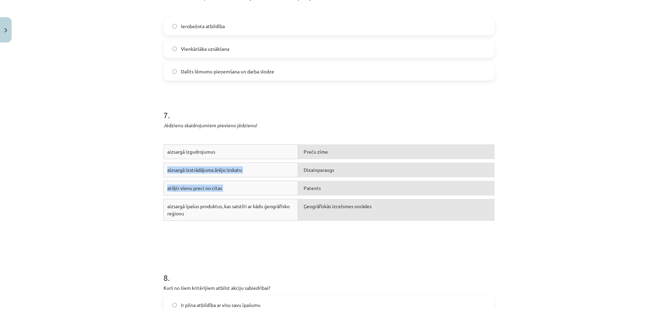
drag, startPoint x: 359, startPoint y: 195, endPoint x: 350, endPoint y: 150, distance: 46.5
click at [350, 150] on div "aizsargā izgudrojumus Preču zīme aizsargā izstrādājuma ārējo izskatu Dizainpara…" at bounding box center [329, 195] width 331 height 103
click at [371, 113] on h1 "7 ." at bounding box center [329, 108] width 331 height 21
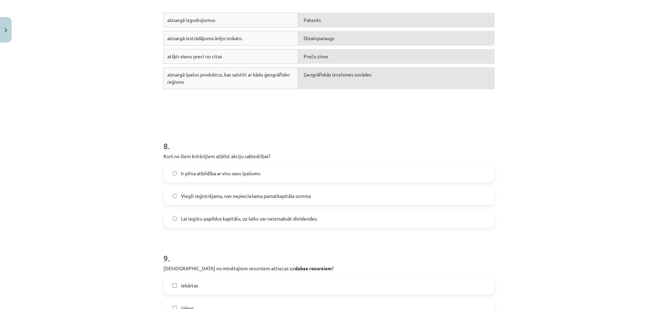
scroll to position [1063, 0]
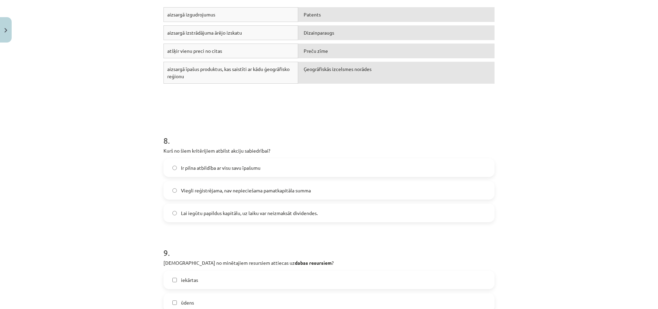
click at [241, 219] on label "Lai iegūtu papildus kapitālu, uz laiku var neizmaksāt dividendes." at bounding box center [329, 212] width 330 height 17
click at [239, 208] on label "Lai iegūtu papildus kapitālu, uz laiku var neizmaksāt dividendes." at bounding box center [329, 212] width 330 height 17
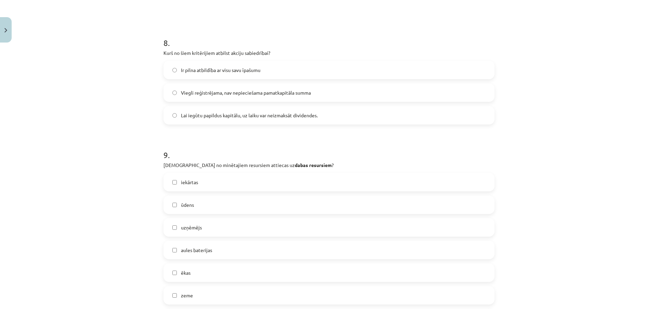
scroll to position [1166, 0]
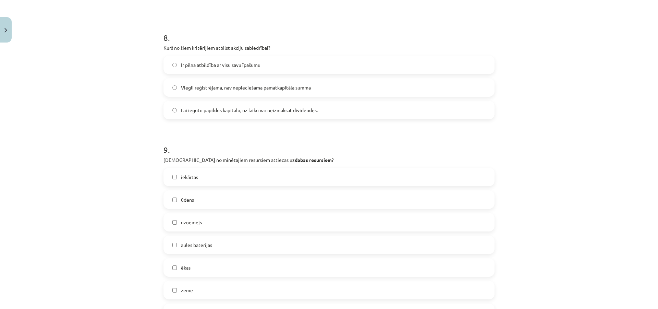
click at [219, 200] on label "ūdens" at bounding box center [329, 199] width 330 height 17
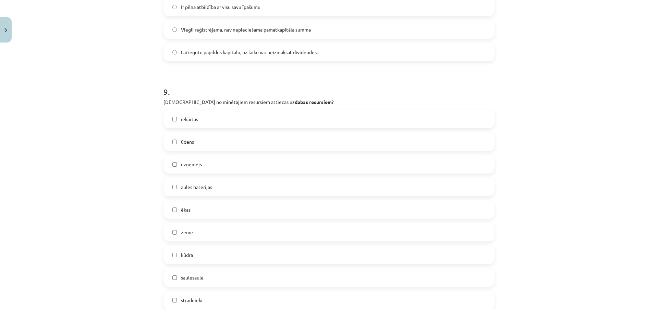
scroll to position [1234, 0]
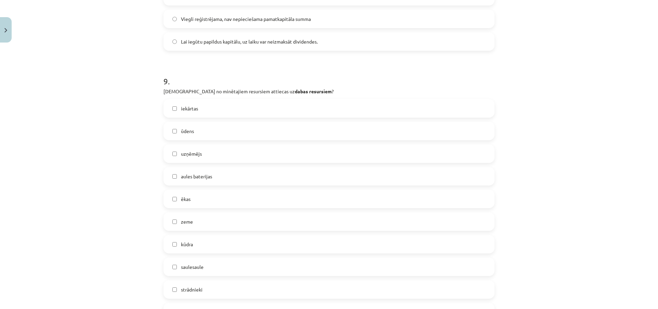
click at [203, 219] on label "zeme" at bounding box center [329, 221] width 330 height 17
click at [196, 242] on label "kūdra" at bounding box center [329, 244] width 330 height 17
click at [225, 269] on label "saulesaule" at bounding box center [329, 266] width 330 height 17
click at [227, 267] on label "saulesaule" at bounding box center [329, 266] width 330 height 17
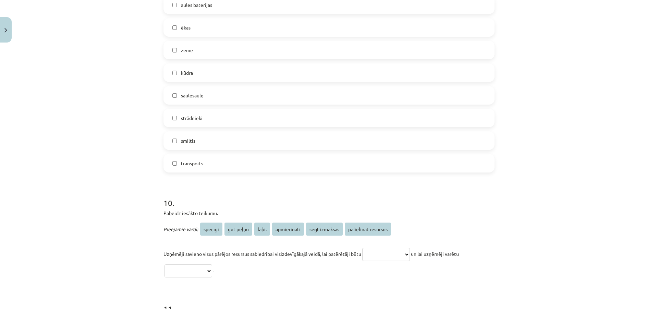
scroll to position [1440, 0]
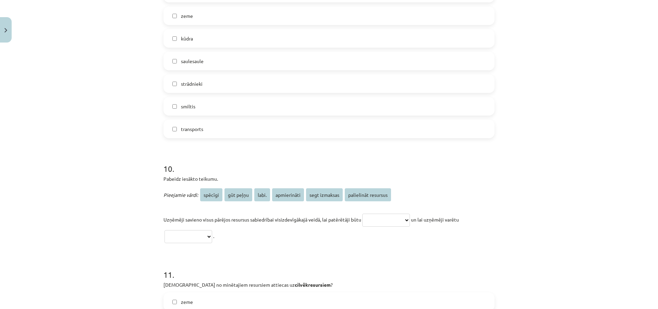
click at [239, 154] on h1 "10 ." at bounding box center [329, 162] width 331 height 21
click at [373, 221] on select "**********" at bounding box center [386, 220] width 48 height 13
select select "**********"
click at [362, 214] on select "**********" at bounding box center [386, 220] width 48 height 13
click at [210, 238] on select "**********" at bounding box center [189, 236] width 48 height 13
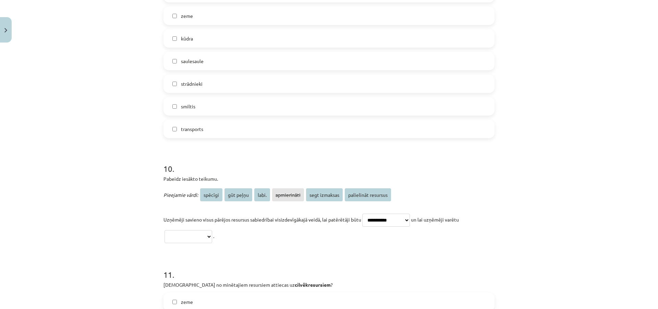
select select "*********"
click at [165, 230] on select "**********" at bounding box center [189, 236] width 48 height 13
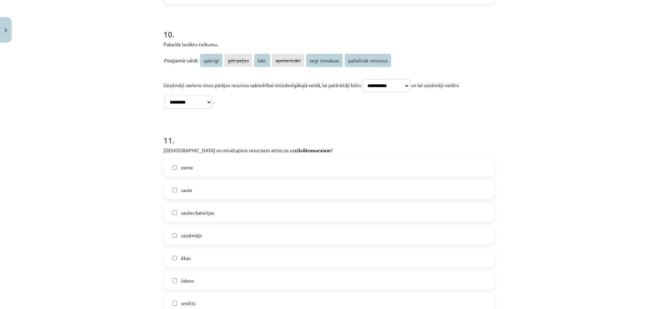
scroll to position [1577, 0]
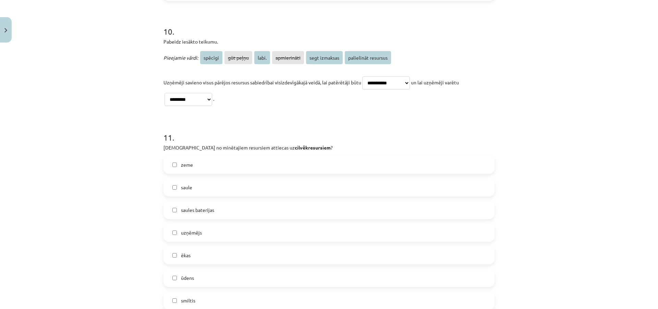
click at [237, 207] on label "saules baterijas" at bounding box center [329, 209] width 330 height 17
click at [235, 228] on label "uzņēmējs" at bounding box center [329, 232] width 330 height 17
click at [221, 252] on label "ēkas" at bounding box center [329, 254] width 330 height 17
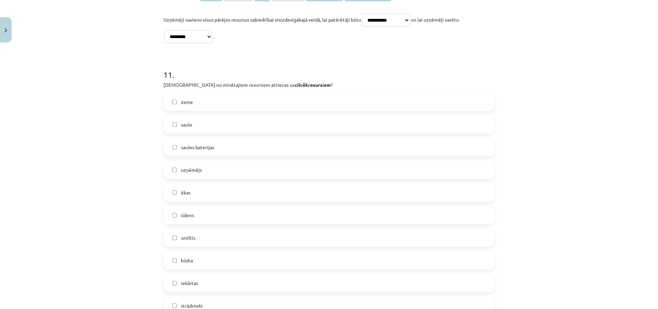
scroll to position [1646, 0]
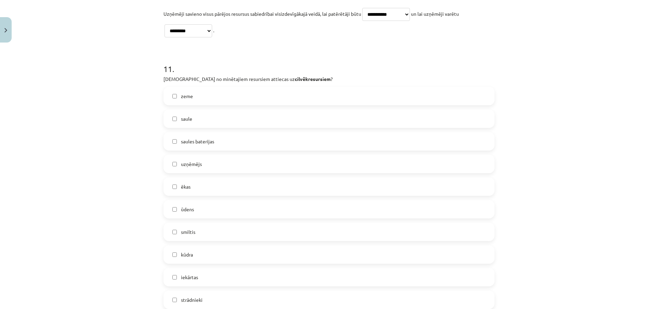
click at [222, 278] on label "iekārtas" at bounding box center [329, 276] width 330 height 17
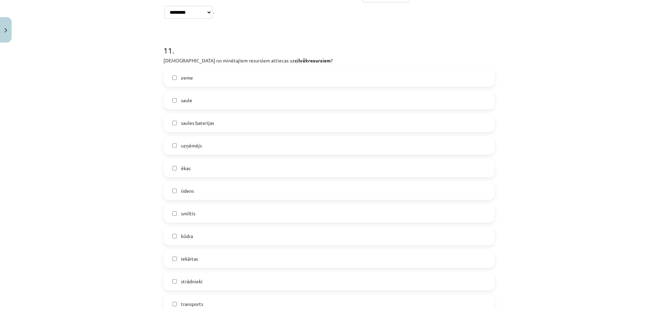
scroll to position [1680, 0]
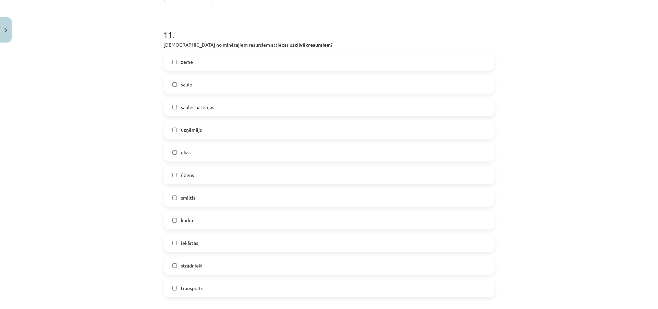
click at [225, 267] on label "strādnieki" at bounding box center [329, 265] width 330 height 17
click at [226, 284] on label "transports" at bounding box center [329, 287] width 330 height 17
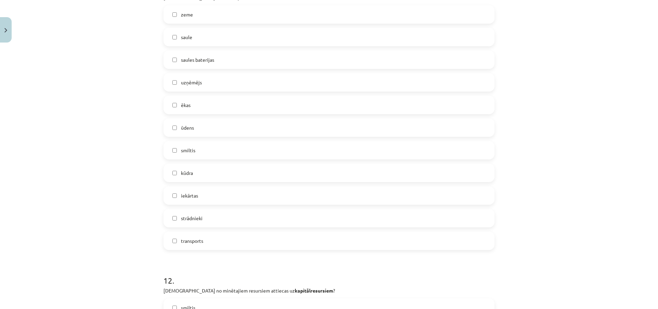
scroll to position [1851, 0]
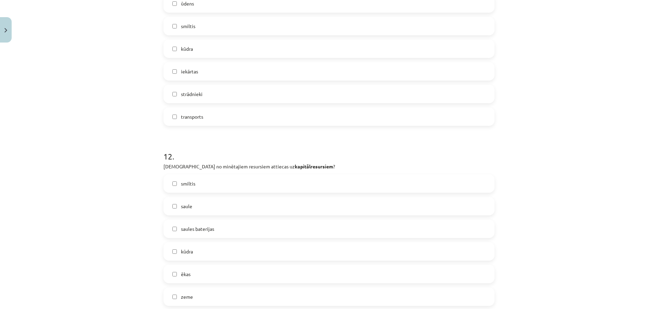
click at [252, 146] on h1 "12 ." at bounding box center [329, 150] width 331 height 21
click at [234, 119] on label "transports" at bounding box center [329, 116] width 330 height 17
click at [236, 79] on label "iekārtas" at bounding box center [329, 71] width 330 height 17
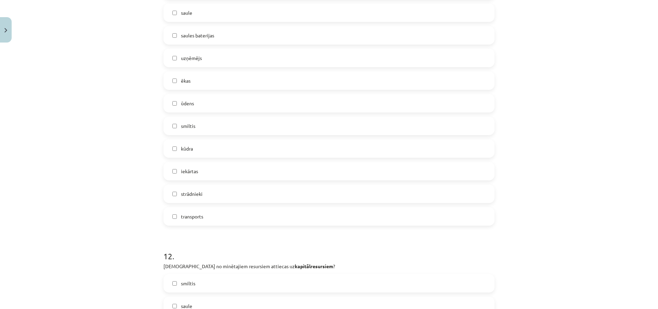
scroll to position [1748, 0]
click at [207, 40] on span "saules baterijas" at bounding box center [197, 38] width 33 height 7
click at [213, 89] on label "ēkas" at bounding box center [329, 83] width 330 height 17
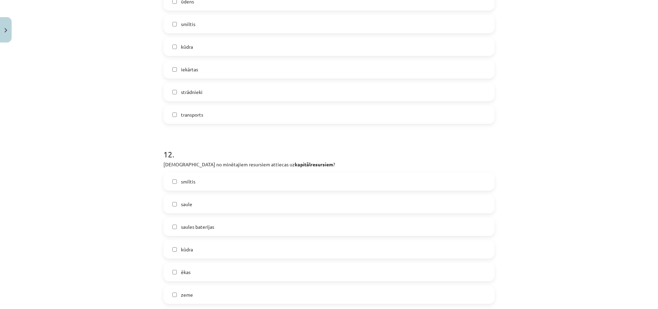
scroll to position [1886, 0]
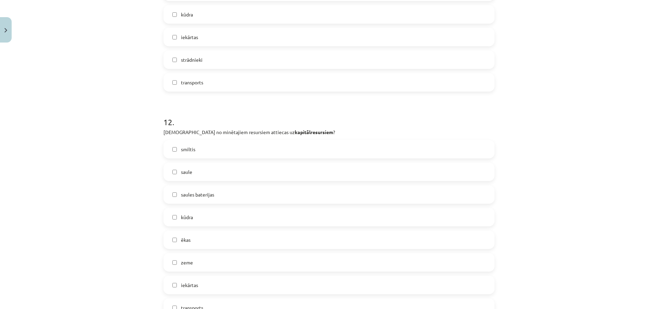
click at [223, 248] on label "ēkas" at bounding box center [329, 239] width 330 height 17
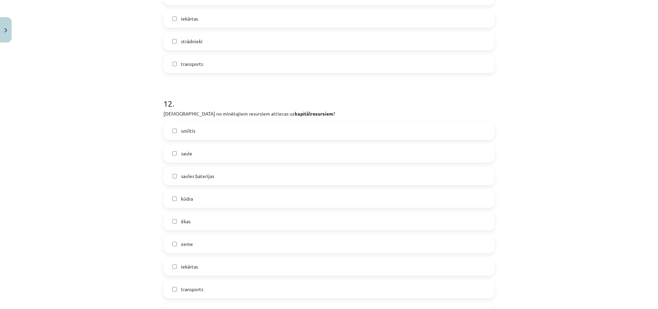
scroll to position [1920, 0]
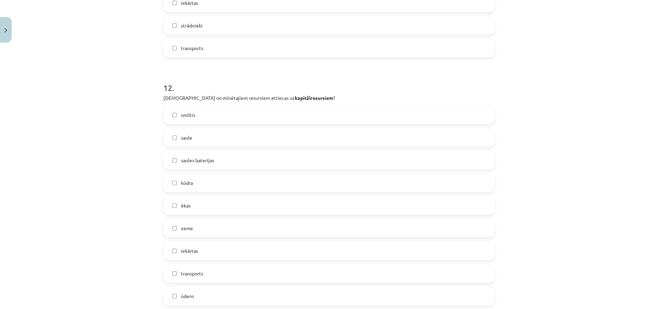
click at [214, 255] on label "iekārtas" at bounding box center [329, 250] width 330 height 17
click at [199, 272] on span "transports" at bounding box center [192, 273] width 22 height 7
click at [181, 161] on span "saules baterijas" at bounding box center [197, 160] width 33 height 7
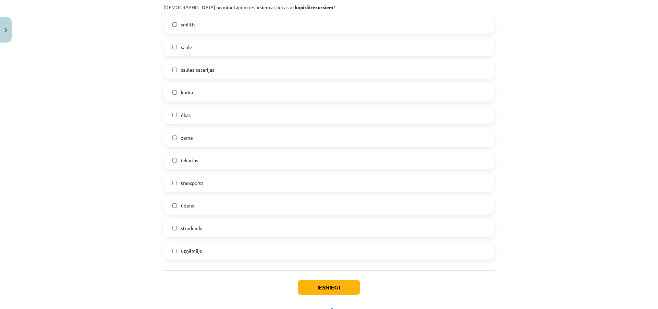
scroll to position [2023, 0]
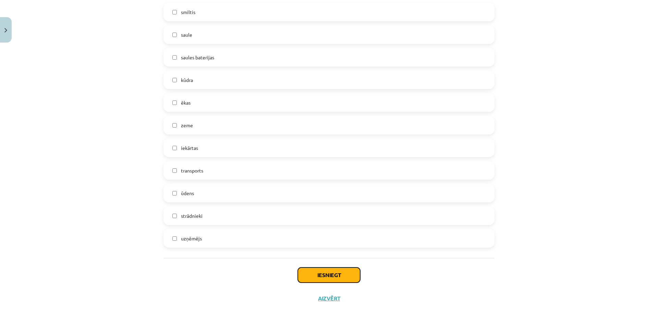
click at [321, 280] on button "Iesniegt" at bounding box center [329, 274] width 62 height 15
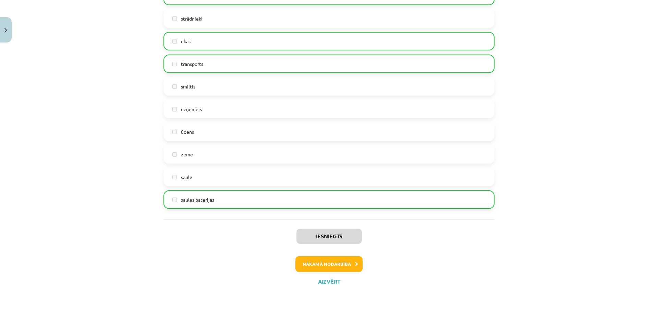
scroll to position [2063, 0]
click at [302, 263] on button "Nākamā nodarbība" at bounding box center [329, 263] width 67 height 16
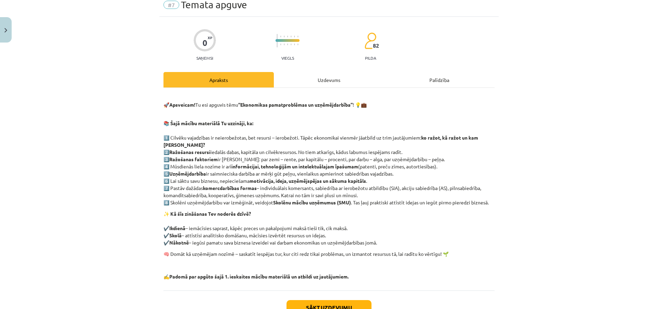
scroll to position [17, 0]
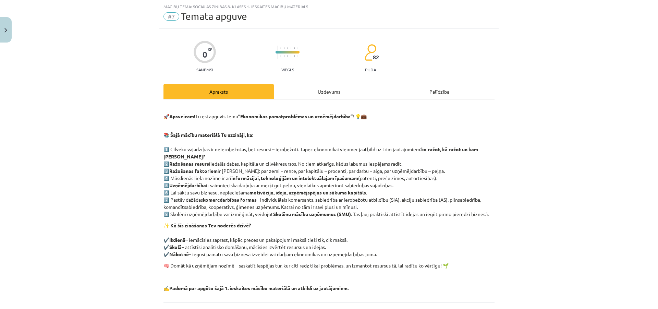
click at [288, 86] on div "Uzdevums" at bounding box center [329, 91] width 110 height 15
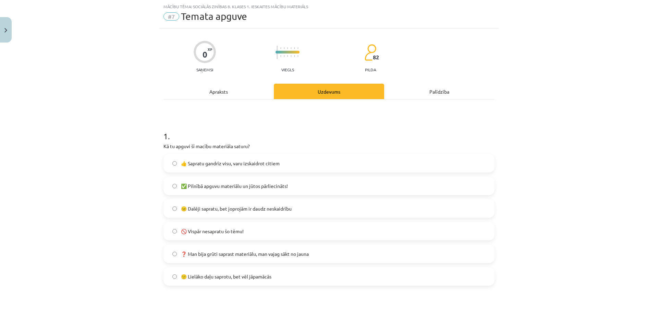
click at [234, 187] on span "✅ Pilnībā apguvu materiālu un jūtos pārliecināts!" at bounding box center [234, 185] width 107 height 7
click at [203, 277] on span "🙂 Lielāko daļu saprotu, bet vēl jāpamācās" at bounding box center [226, 276] width 91 height 7
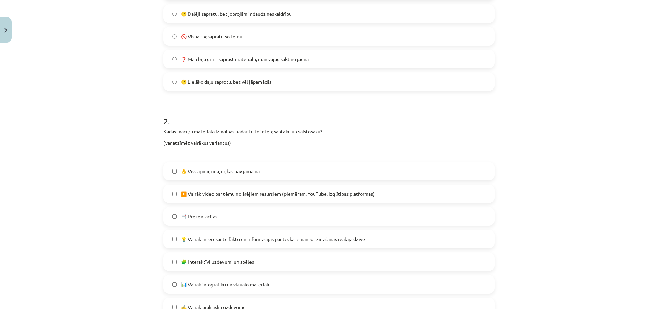
scroll to position [223, 0]
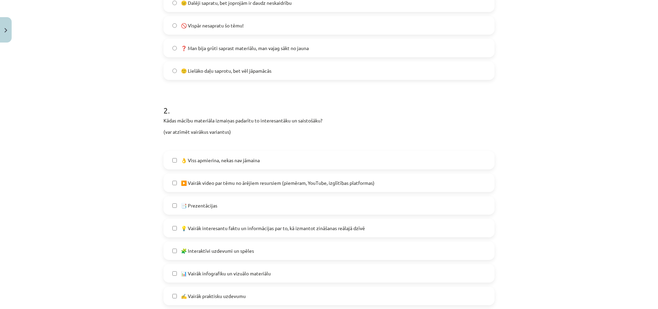
click at [248, 184] on span "▶️ Vairāk video par tēmu no ārējiem resursiem (piemēram, YouTube, izglītības pl…" at bounding box center [278, 182] width 194 height 7
click at [251, 229] on span "💡 Vairāk interesantu faktu un informācijas par to, kā izmantot zināšanas reālaj…" at bounding box center [273, 228] width 184 height 7
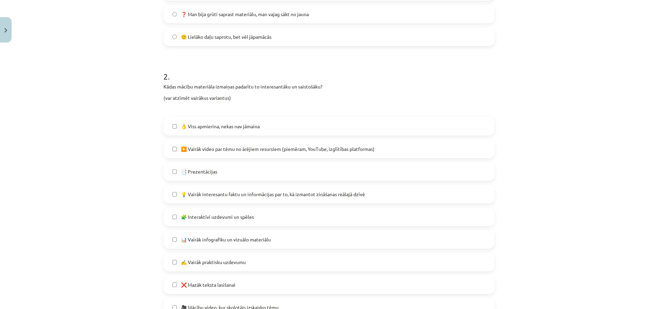
scroll to position [257, 0]
click at [261, 234] on label "📊 Vairāk infografiku un vizuālo materiālu" at bounding box center [329, 238] width 330 height 17
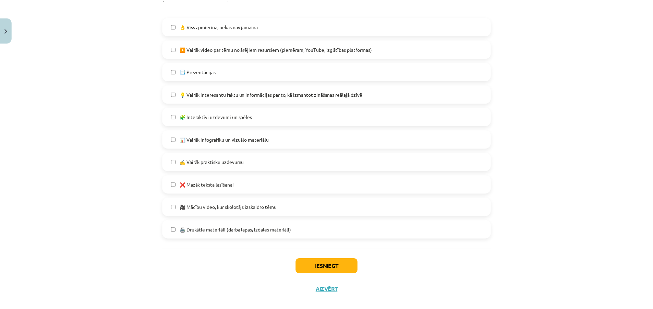
scroll to position [360, 0]
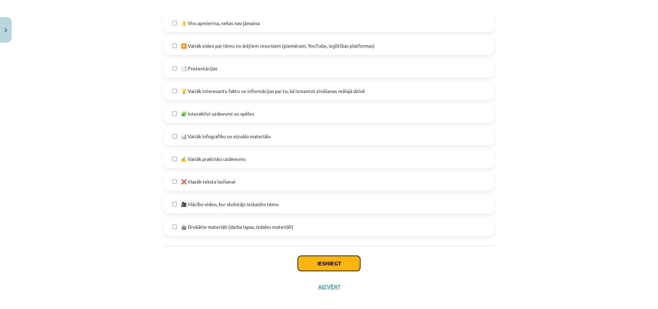
click at [307, 256] on button "Iesniegt" at bounding box center [329, 263] width 62 height 15
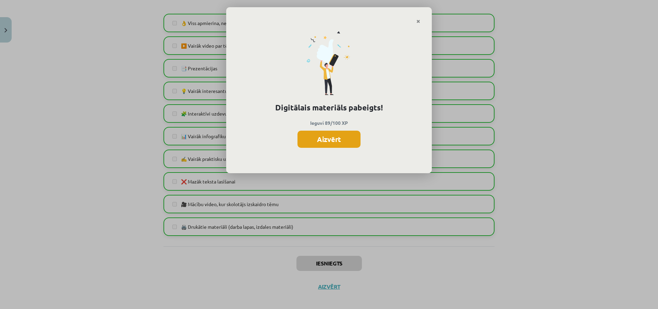
click at [346, 145] on button "Aizvērt" at bounding box center [329, 139] width 63 height 17
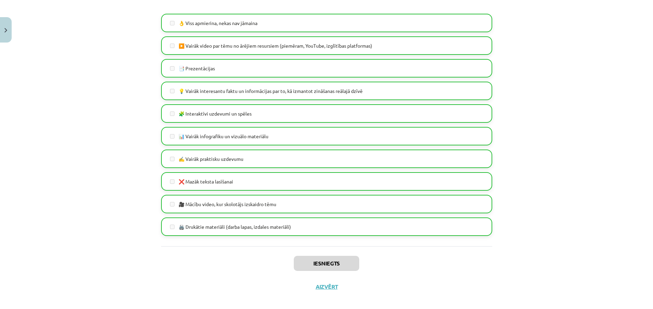
click at [329, 290] on div "Iesniegts Aizvērt" at bounding box center [326, 270] width 331 height 48
click at [329, 285] on button "Aizvērt" at bounding box center [327, 286] width 26 height 7
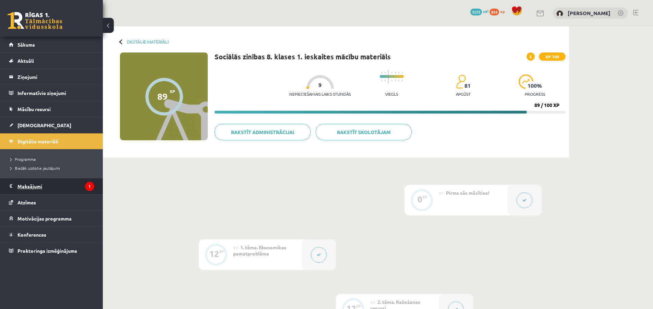
click at [81, 193] on legend "Maksājumi 1" at bounding box center [55, 186] width 77 height 16
